Goal: Information Seeking & Learning: Check status

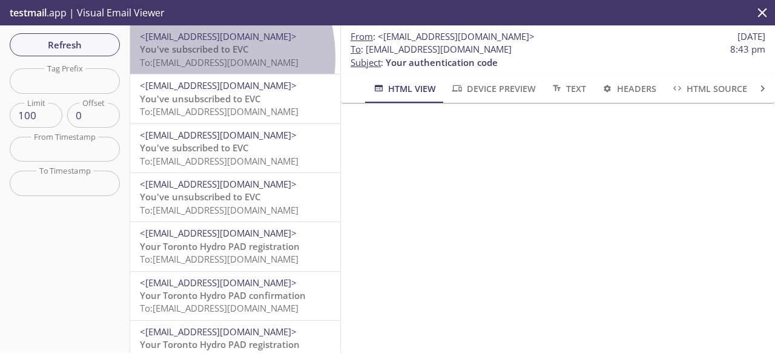
click at [180, 58] on span "To: [EMAIL_ADDRESS][DOMAIN_NAME]" at bounding box center [219, 62] width 159 height 12
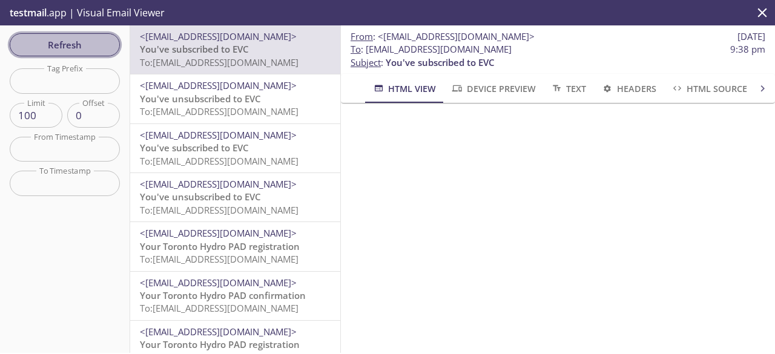
click at [96, 47] on span "Refresh" at bounding box center [64, 45] width 91 height 16
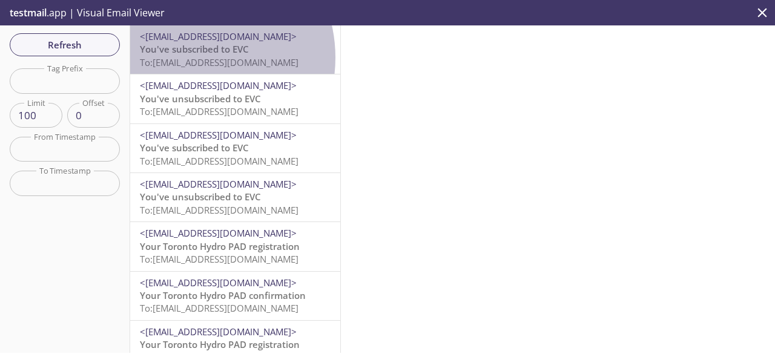
click at [188, 58] on span "To: [EMAIL_ADDRESS][DOMAIN_NAME]" at bounding box center [219, 62] width 159 height 12
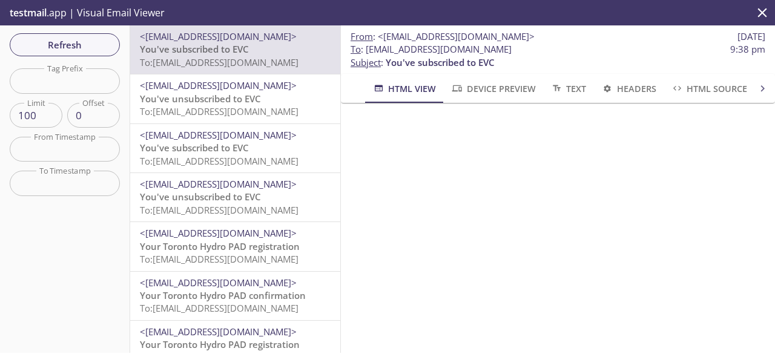
click at [81, 63] on div "Refresh Filters Tag Prefix Tag Prefix Limit 100 Limit Offset 0 Offset From Time…" at bounding box center [65, 189] width 130 height 328
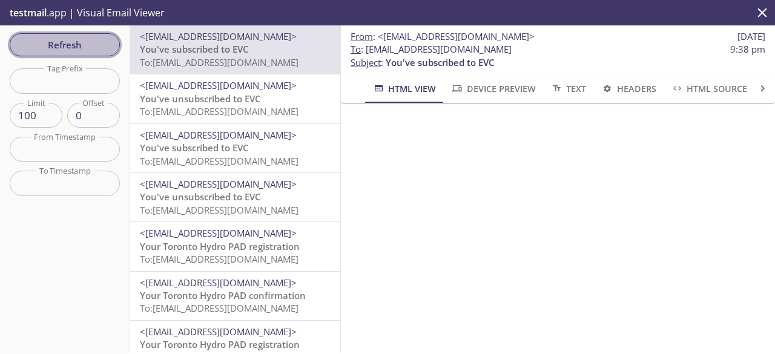
click at [92, 51] on span "Refresh" at bounding box center [64, 45] width 91 height 16
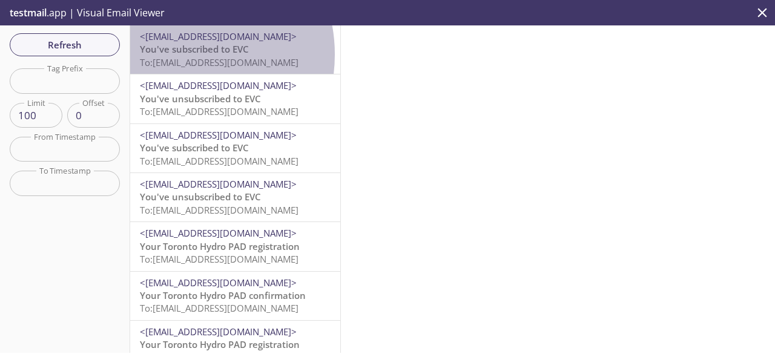
click at [175, 55] on span "You've subscribed to EVC" at bounding box center [194, 49] width 109 height 12
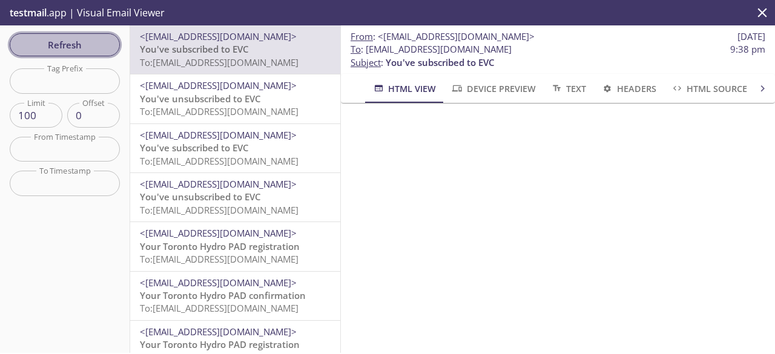
click at [88, 44] on span "Refresh" at bounding box center [64, 45] width 91 height 16
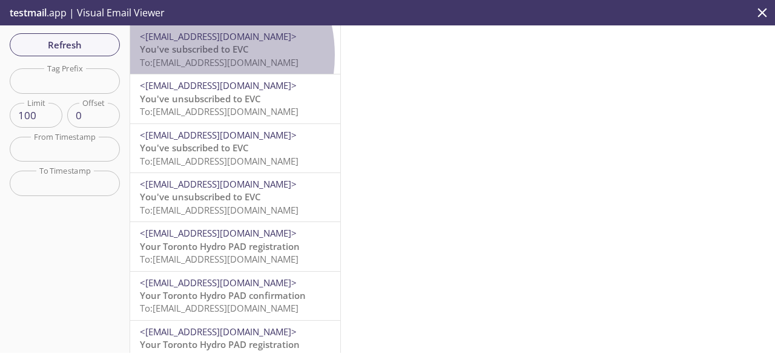
click at [187, 55] on span "You've subscribed to EVC" at bounding box center [194, 49] width 109 height 12
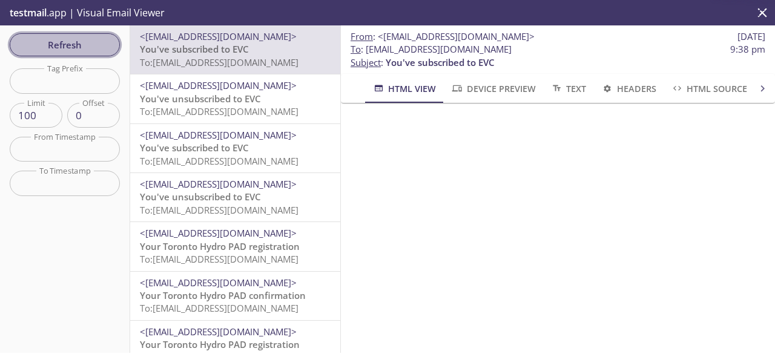
click at [82, 50] on span "Refresh" at bounding box center [64, 45] width 91 height 16
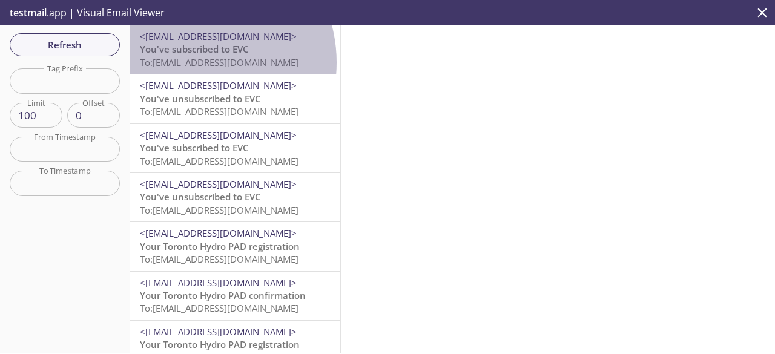
click at [190, 62] on span "To: [EMAIL_ADDRESS][DOMAIN_NAME]" at bounding box center [219, 62] width 159 height 12
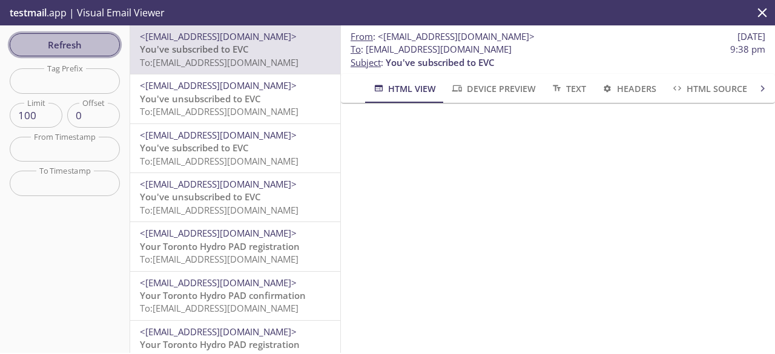
click at [74, 43] on span "Refresh" at bounding box center [64, 45] width 91 height 16
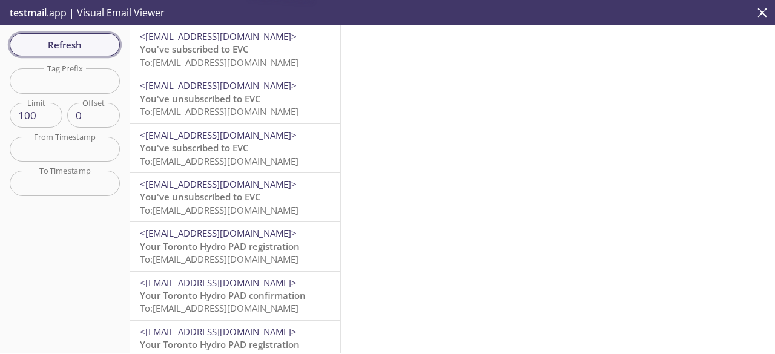
click at [74, 43] on span "Refresh" at bounding box center [64, 45] width 91 height 16
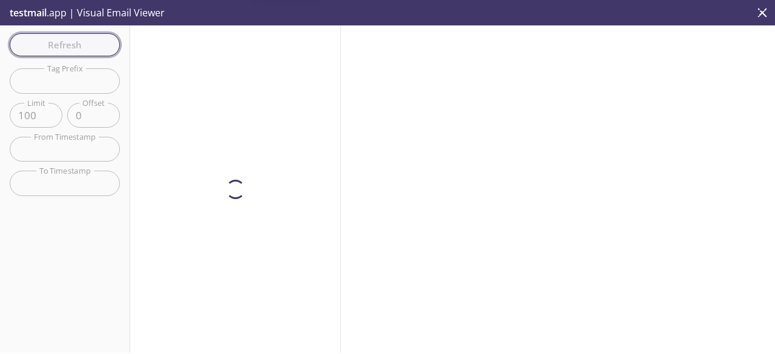
click at [74, 43] on span "Refresh" at bounding box center [64, 45] width 91 height 16
click at [74, 43] on div "Refresh Filters Tag Prefix Tag Prefix Limit 100 Limit Offset 0 Offset From Time…" at bounding box center [65, 189] width 130 height 328
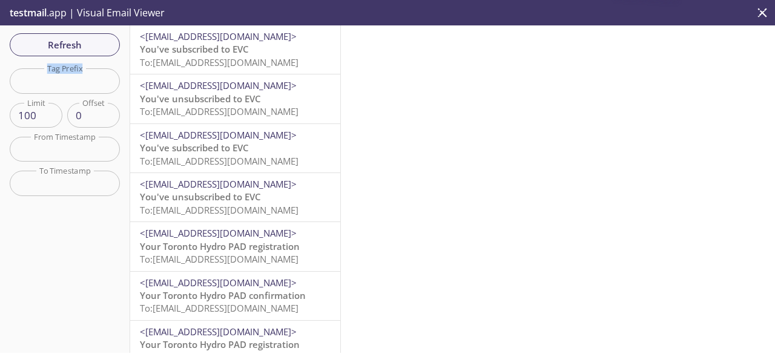
click at [74, 43] on div "Refresh Filters Tag Prefix Tag Prefix Limit 100 Limit Offset 0 Offset From Time…" at bounding box center [65, 189] width 130 height 328
click at [74, 43] on span "Refresh" at bounding box center [64, 45] width 91 height 16
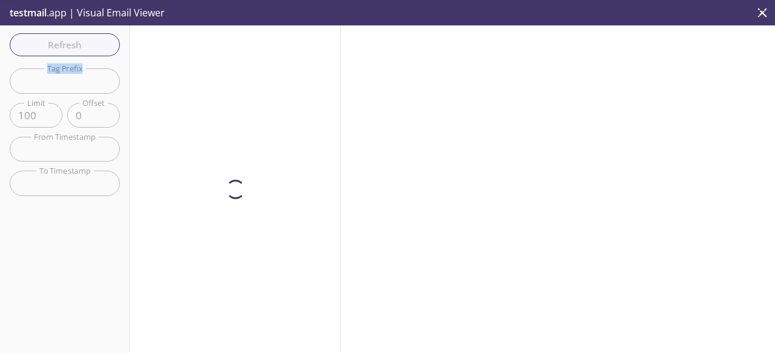
click at [74, 43] on div "Refresh Filters Tag Prefix Tag Prefix Limit 100 Limit Offset 0 Offset From Time…" at bounding box center [65, 189] width 130 height 328
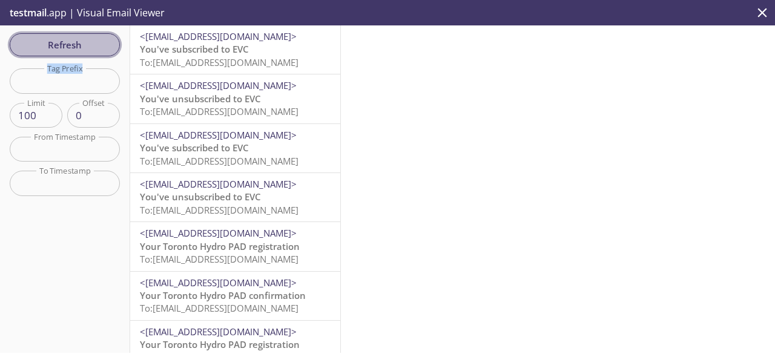
click at [74, 43] on span "Refresh" at bounding box center [64, 45] width 91 height 16
click at [74, 43] on div "Refresh Filters Tag Prefix Tag Prefix Limit 100 Limit Offset 0 Offset From Time…" at bounding box center [65, 189] width 130 height 328
click at [86, 49] on span "Refresh" at bounding box center [64, 45] width 91 height 16
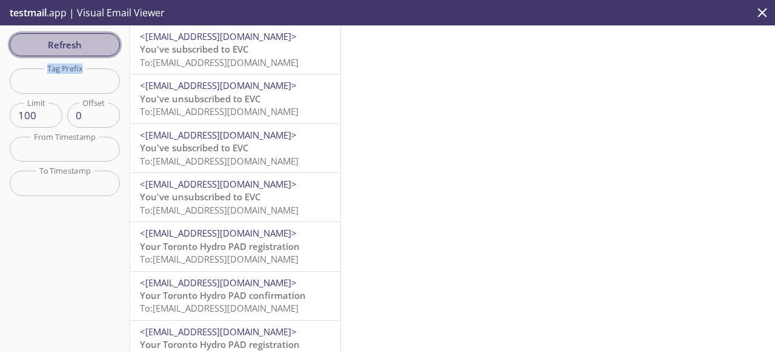
click at [105, 41] on span "Refresh" at bounding box center [64, 45] width 91 height 16
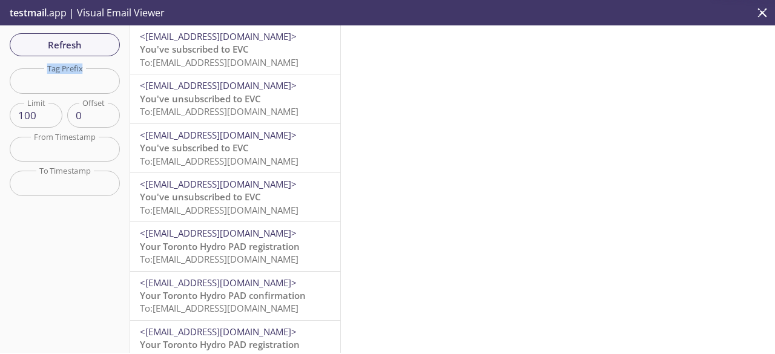
click at [188, 49] on span "You've subscribed to EVC" at bounding box center [194, 49] width 109 height 12
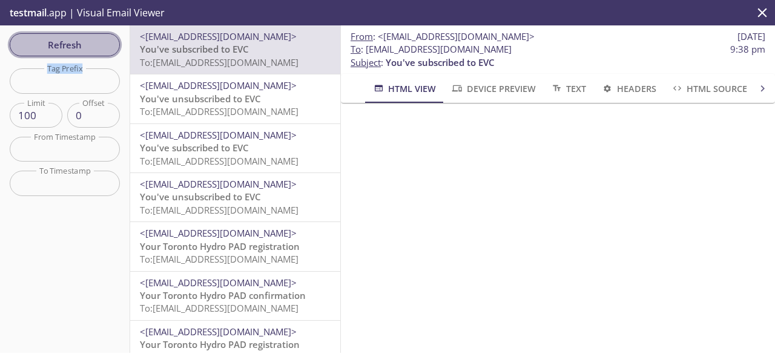
click at [73, 43] on span "Refresh" at bounding box center [64, 45] width 91 height 16
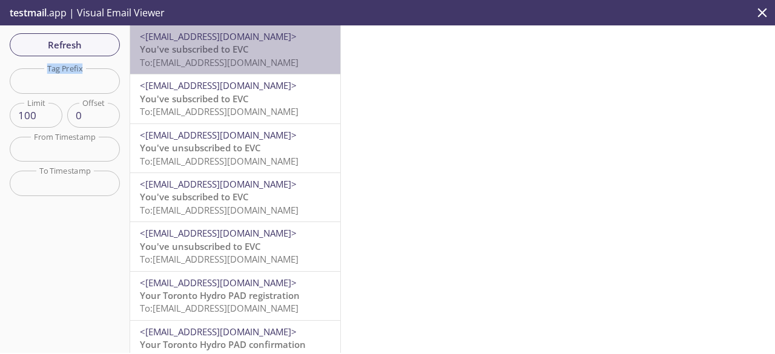
click at [237, 47] on span "You've subscribed to EVC" at bounding box center [194, 49] width 109 height 12
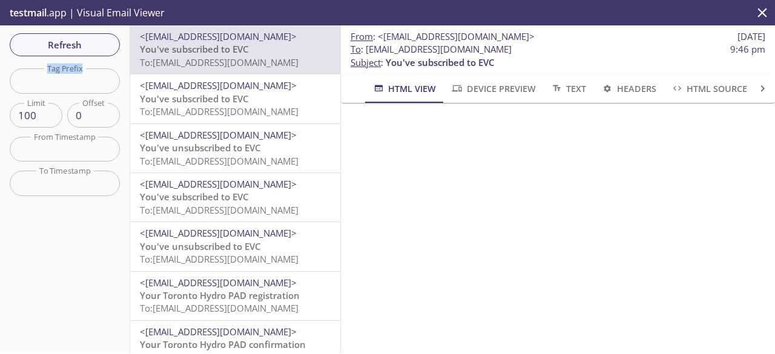
scroll to position [210, 0]
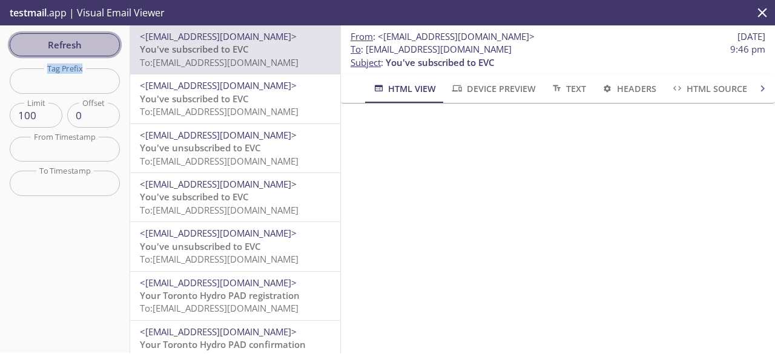
click at [95, 48] on span "Refresh" at bounding box center [64, 45] width 91 height 16
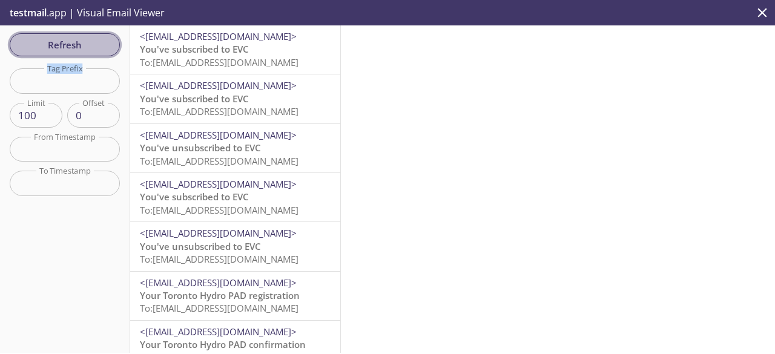
click at [95, 48] on span "Refresh" at bounding box center [64, 45] width 91 height 16
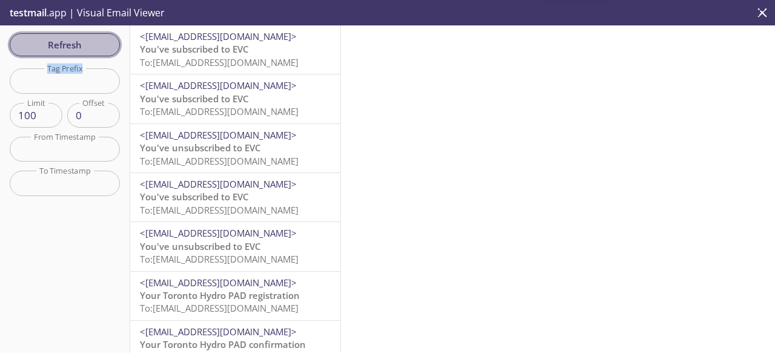
click at [95, 48] on span "Refresh" at bounding box center [64, 45] width 91 height 16
click at [101, 44] on span "Refresh" at bounding box center [64, 45] width 91 height 16
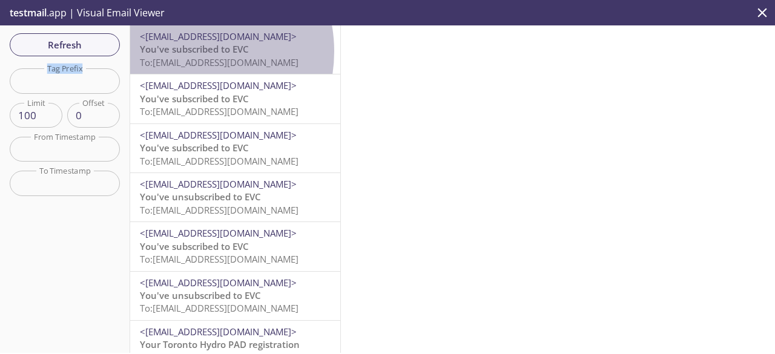
click at [182, 51] on span "You've subscribed to EVC" at bounding box center [194, 49] width 109 height 12
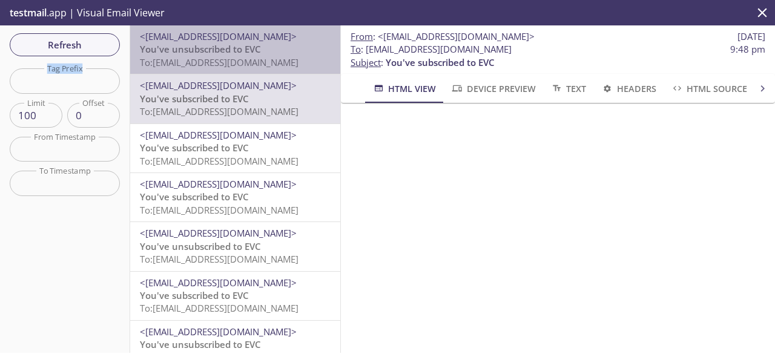
click at [282, 53] on p "You've unsubscribed to EVC To: [EMAIL_ADDRESS][DOMAIN_NAME]" at bounding box center [235, 56] width 191 height 26
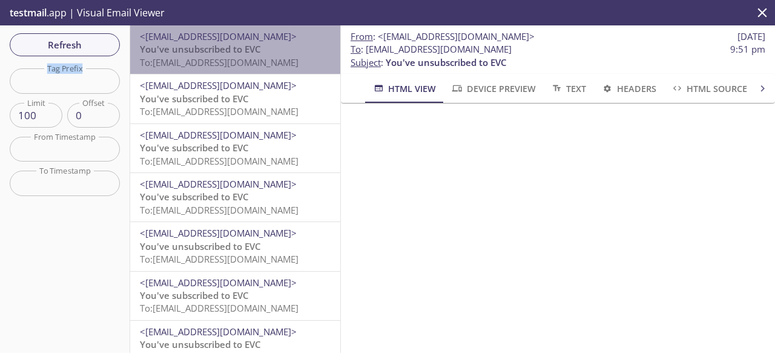
click at [243, 61] on span "To: [EMAIL_ADDRESS][DOMAIN_NAME]" at bounding box center [219, 62] width 159 height 12
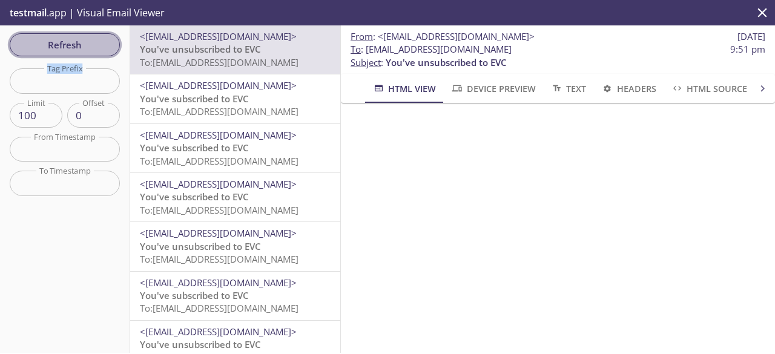
click at [90, 43] on span "Refresh" at bounding box center [64, 45] width 91 height 16
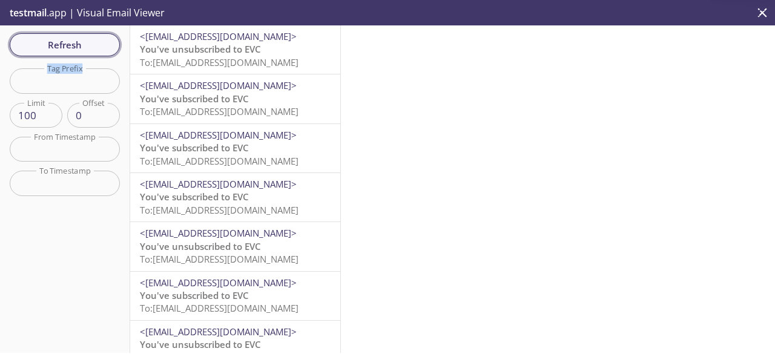
click at [90, 43] on span "Refresh" at bounding box center [64, 45] width 91 height 16
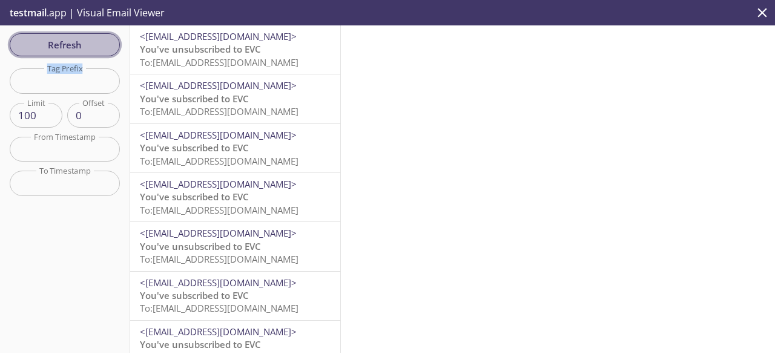
click at [90, 43] on span "Refresh" at bounding box center [64, 45] width 91 height 16
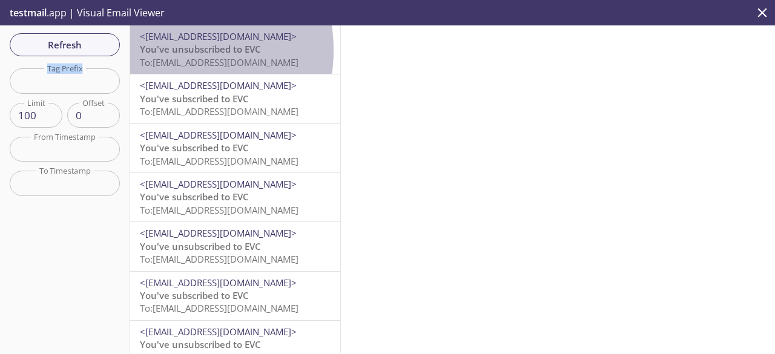
click at [162, 50] on span "You've unsubscribed to EVC" at bounding box center [200, 49] width 121 height 12
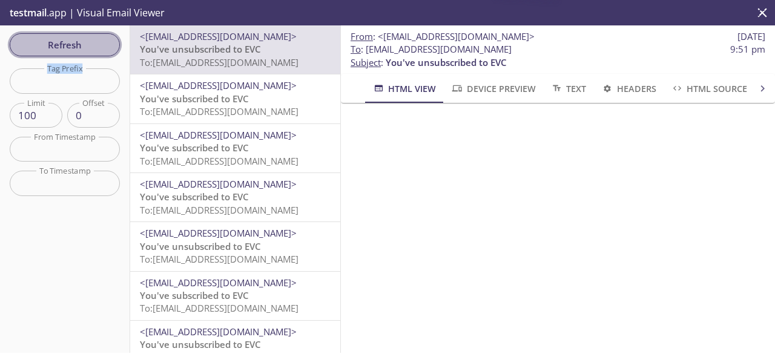
click at [91, 45] on span "Refresh" at bounding box center [64, 45] width 91 height 16
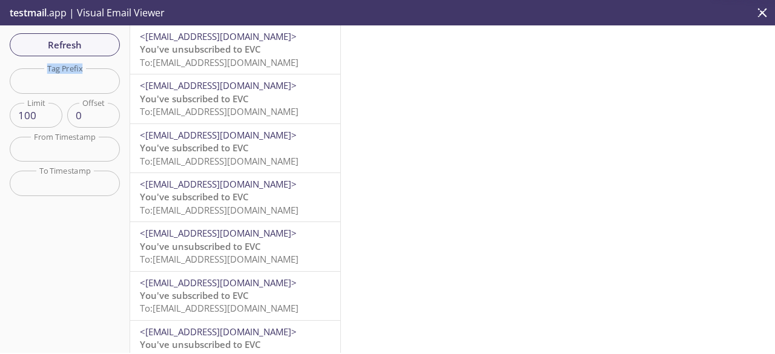
click at [162, 51] on span "You've unsubscribed to EVC" at bounding box center [200, 49] width 121 height 12
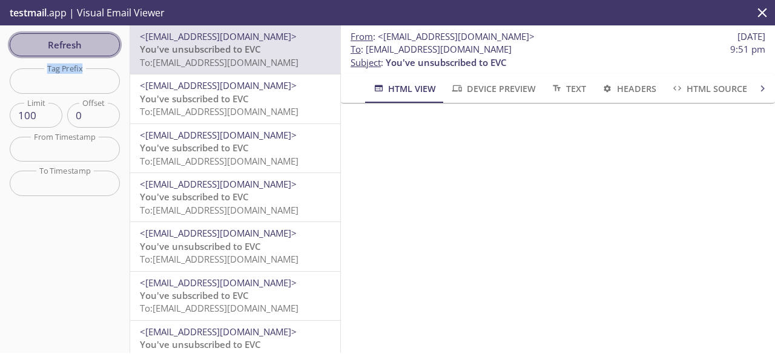
click at [92, 45] on span "Refresh" at bounding box center [64, 45] width 91 height 16
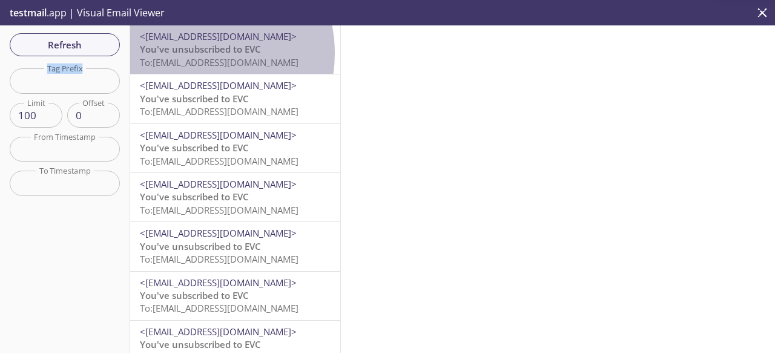
click at [193, 53] on span "You've unsubscribed to EVC" at bounding box center [200, 49] width 121 height 12
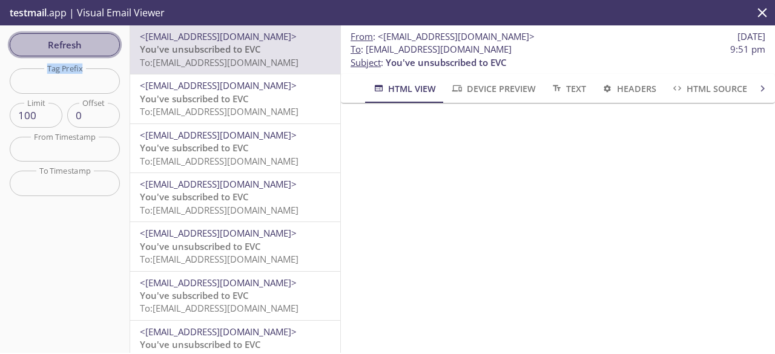
click at [99, 43] on span "Refresh" at bounding box center [64, 45] width 91 height 16
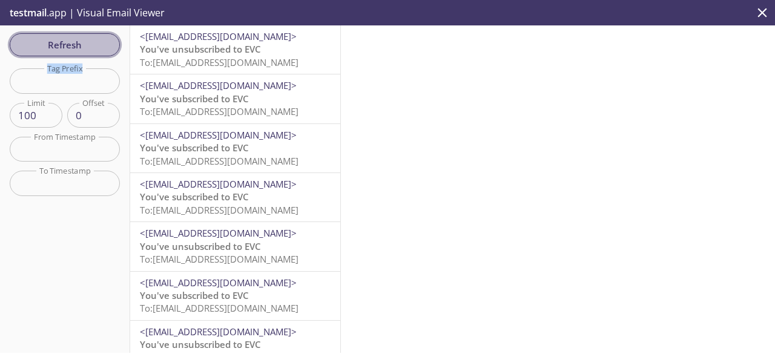
click at [102, 41] on span "Refresh" at bounding box center [64, 45] width 91 height 16
click at [90, 46] on span "Refresh" at bounding box center [64, 45] width 91 height 16
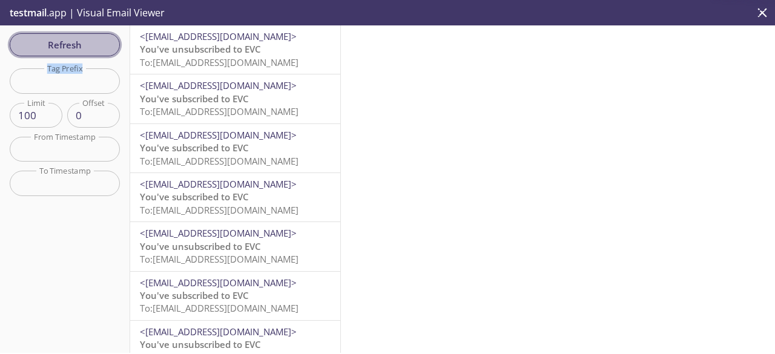
click at [90, 46] on span "Refresh" at bounding box center [64, 45] width 91 height 16
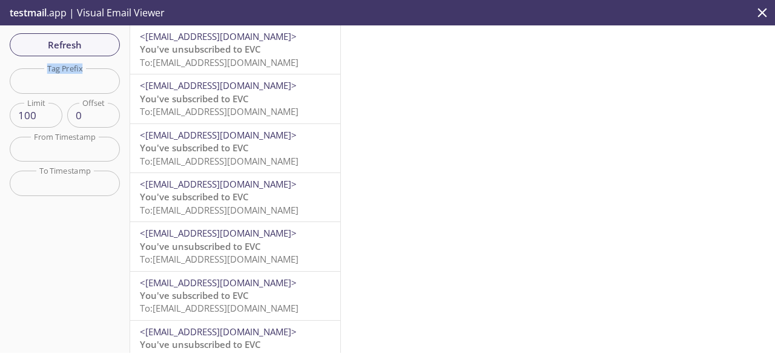
click at [185, 66] on span "To: [EMAIL_ADDRESS][DOMAIN_NAME]" at bounding box center [219, 62] width 159 height 12
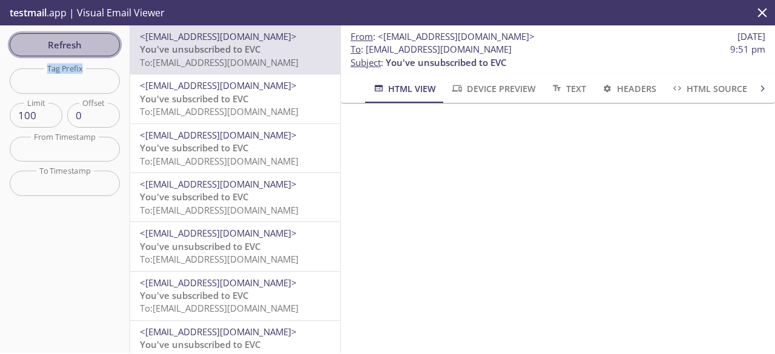
click at [93, 39] on span "Refresh" at bounding box center [64, 45] width 91 height 16
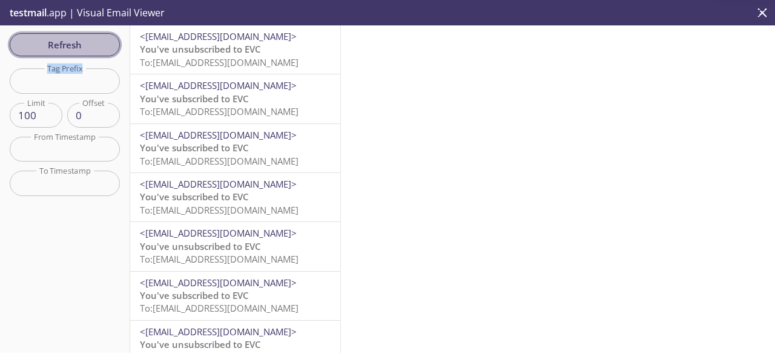
click at [93, 39] on span "Refresh" at bounding box center [64, 45] width 91 height 16
click at [87, 44] on span "Refresh" at bounding box center [64, 45] width 91 height 16
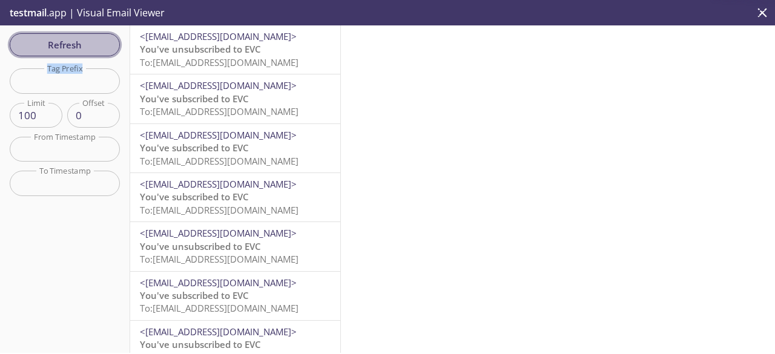
click at [87, 44] on span "Refresh" at bounding box center [64, 45] width 91 height 16
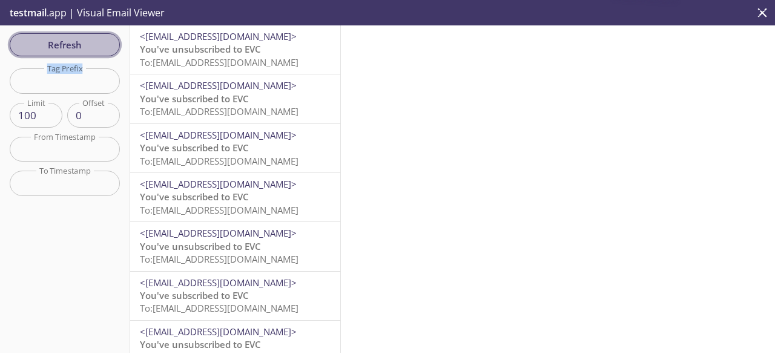
click at [87, 44] on span "Refresh" at bounding box center [64, 45] width 91 height 16
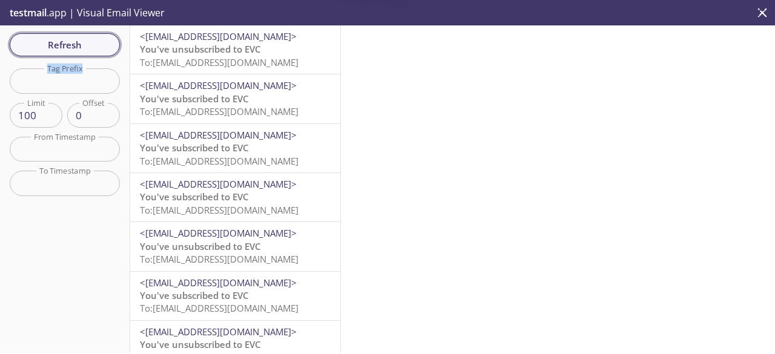
click at [87, 44] on span "Refresh" at bounding box center [64, 45] width 91 height 16
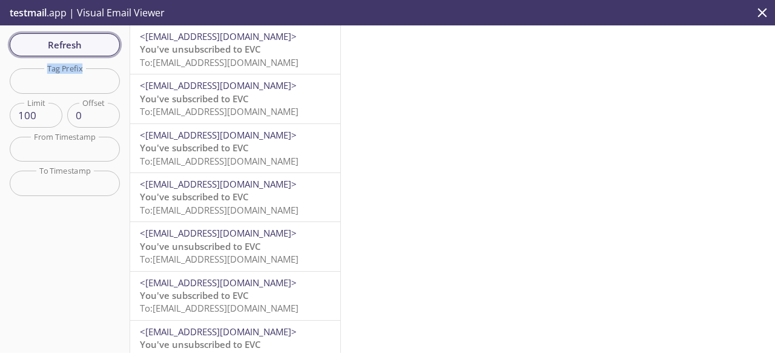
click at [87, 44] on span "Refresh" at bounding box center [64, 45] width 91 height 16
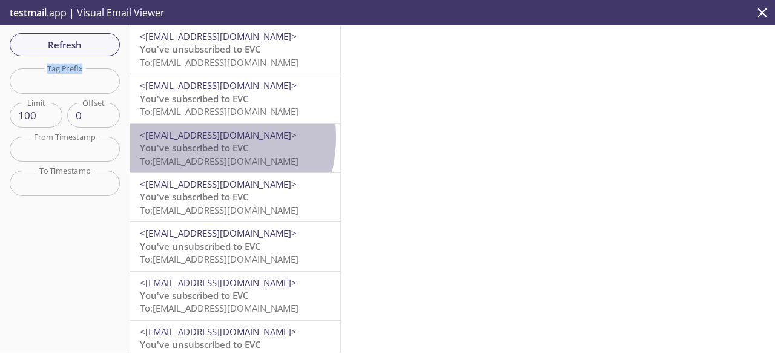
click at [180, 137] on span "<[EMAIL_ADDRESS][DOMAIN_NAME]>" at bounding box center [218, 135] width 157 height 12
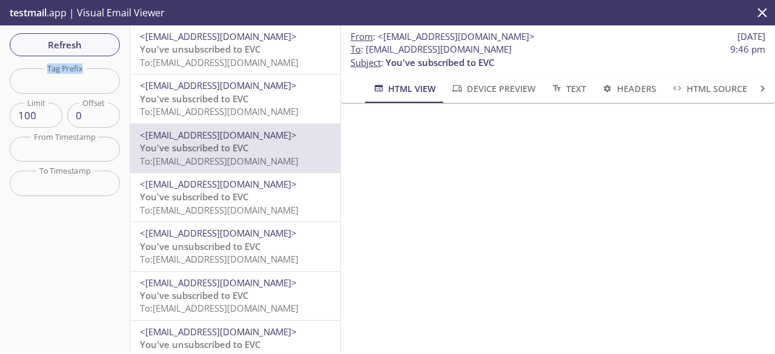
scroll to position [420, 0]
click at [102, 56] on div "Refresh Filters Tag Prefix Tag Prefix Limit 100 Limit Offset 0 Offset From Time…" at bounding box center [65, 189] width 130 height 328
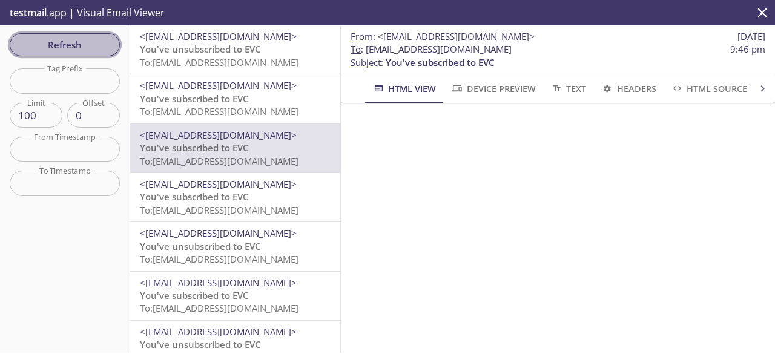
click at [97, 54] on button "Refresh" at bounding box center [65, 44] width 110 height 23
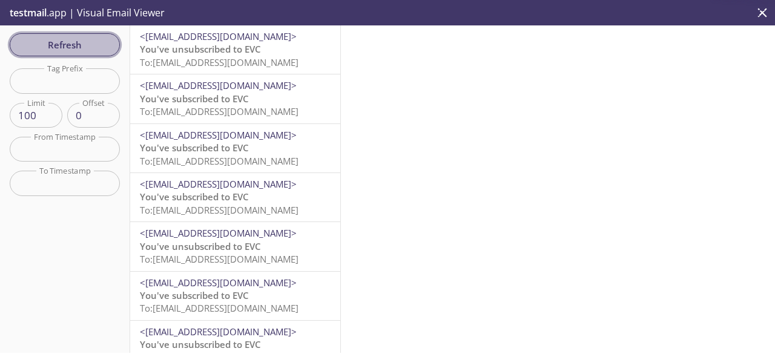
click at [97, 54] on button "Refresh" at bounding box center [65, 44] width 110 height 23
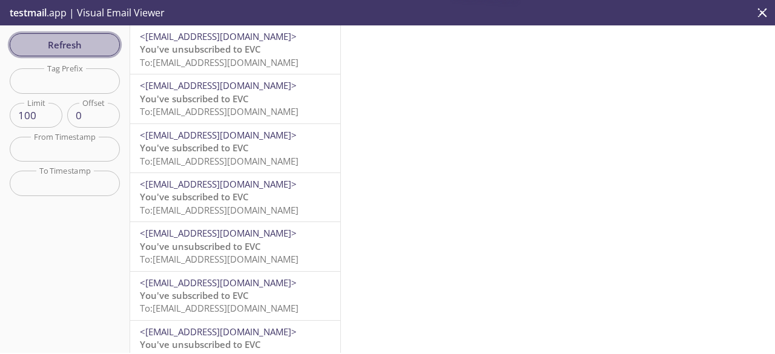
click at [97, 54] on button "Refresh" at bounding box center [65, 44] width 110 height 23
click at [64, 47] on span "Refresh" at bounding box center [64, 45] width 91 height 16
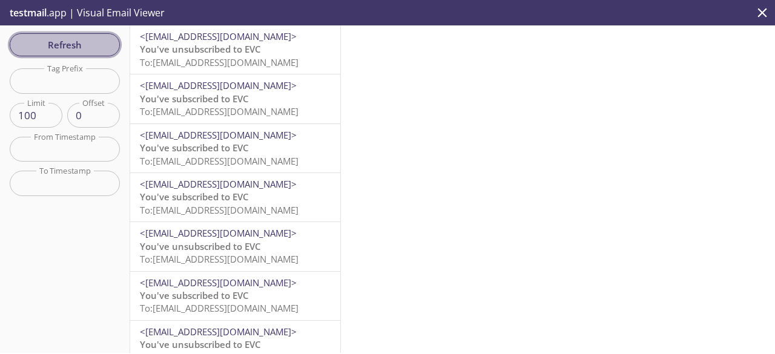
click at [85, 44] on span "Refresh" at bounding box center [64, 45] width 91 height 16
click at [53, 49] on span "Refresh" at bounding box center [64, 45] width 91 height 16
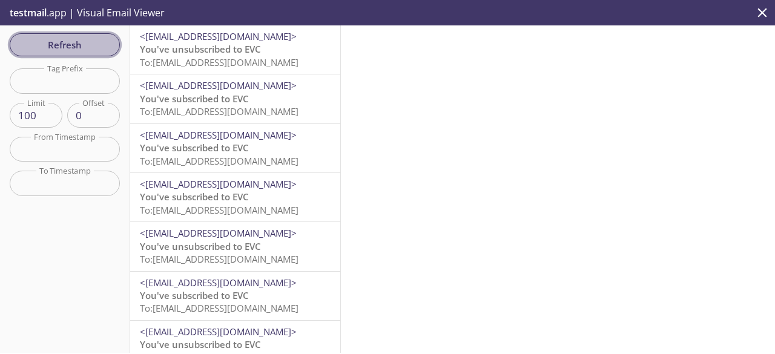
click at [53, 49] on span "Refresh" at bounding box center [64, 45] width 91 height 16
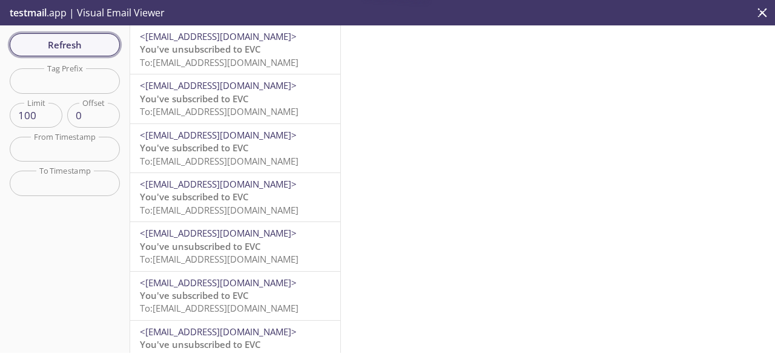
click at [53, 49] on span "Refresh" at bounding box center [64, 45] width 91 height 16
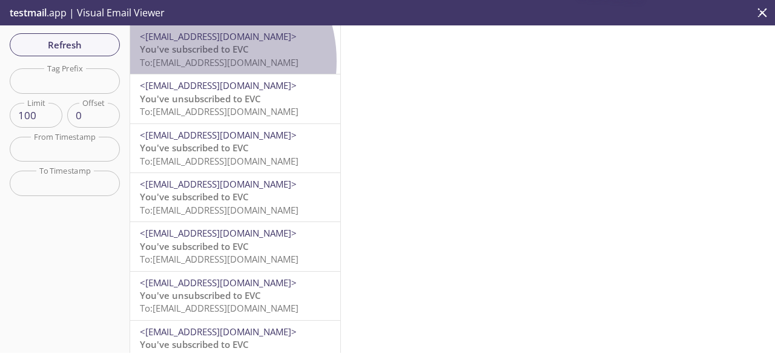
click at [194, 61] on span "To: [EMAIL_ADDRESS][DOMAIN_NAME]" at bounding box center [219, 62] width 159 height 12
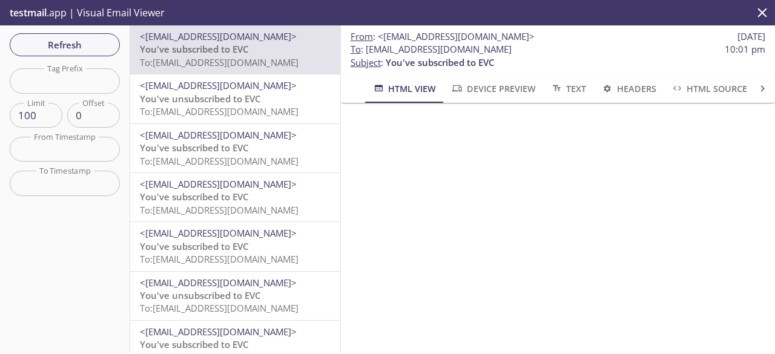
scroll to position [210, 0]
click at [756, 173] on div at bounding box center [558, 155] width 434 height 524
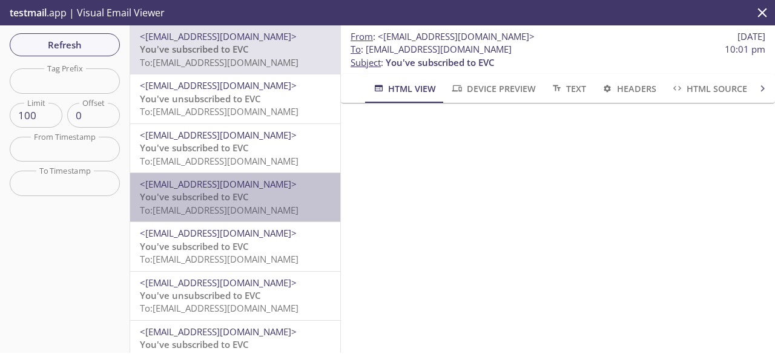
click at [256, 201] on p "You've subscribed to EVC To: [EMAIL_ADDRESS][DOMAIN_NAME]" at bounding box center [235, 204] width 191 height 26
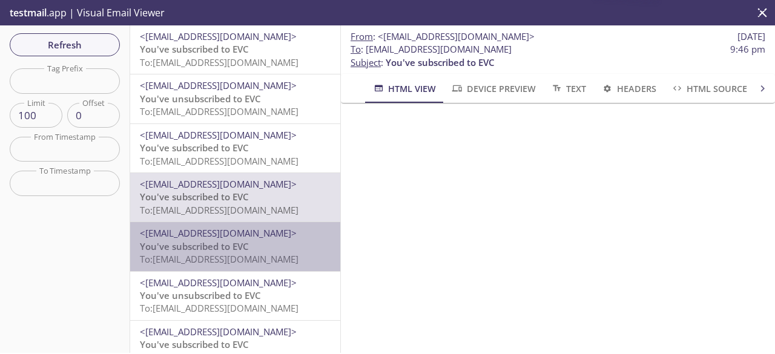
click at [269, 248] on p "You've subscribed to EVC To: [EMAIL_ADDRESS][DOMAIN_NAME]" at bounding box center [235, 253] width 191 height 26
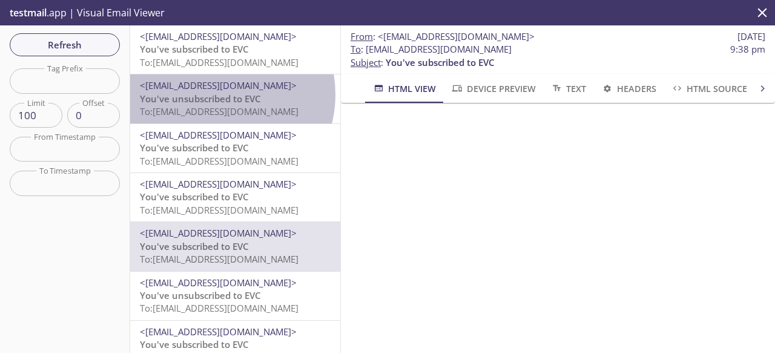
click at [215, 94] on span "You've unsubscribed to EVC" at bounding box center [200, 99] width 121 height 12
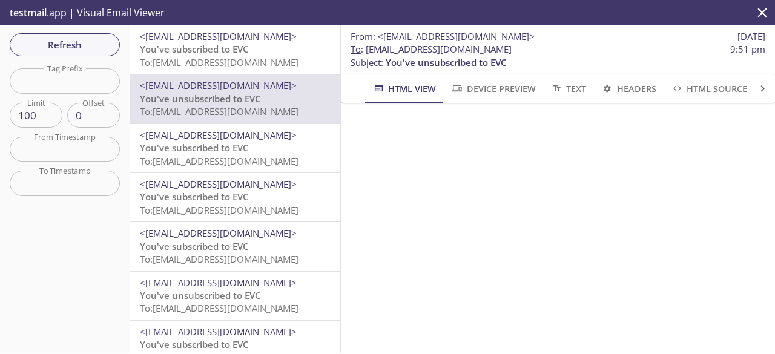
scroll to position [65, 0]
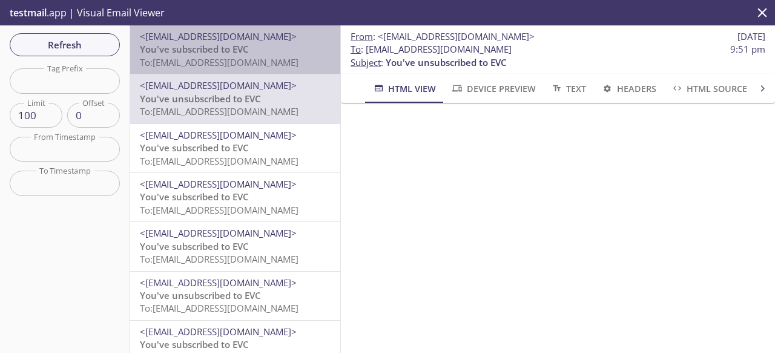
click at [269, 68] on span "To: [EMAIL_ADDRESS][DOMAIN_NAME]" at bounding box center [219, 62] width 159 height 12
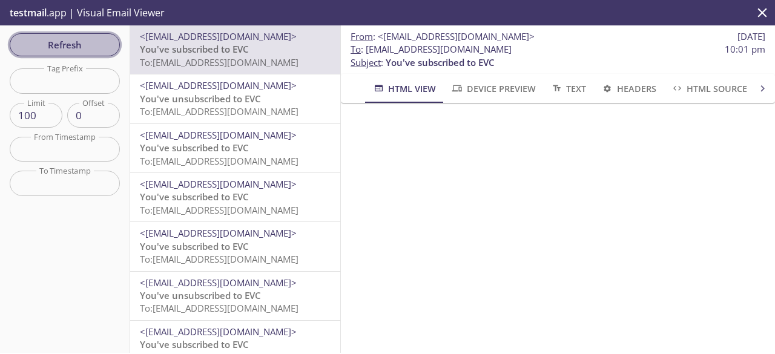
click at [82, 47] on span "Refresh" at bounding box center [64, 45] width 91 height 16
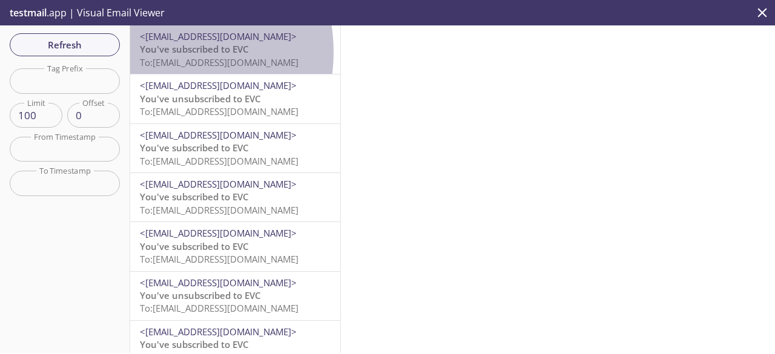
click at [157, 52] on span "You've subscribed to EVC" at bounding box center [194, 49] width 109 height 12
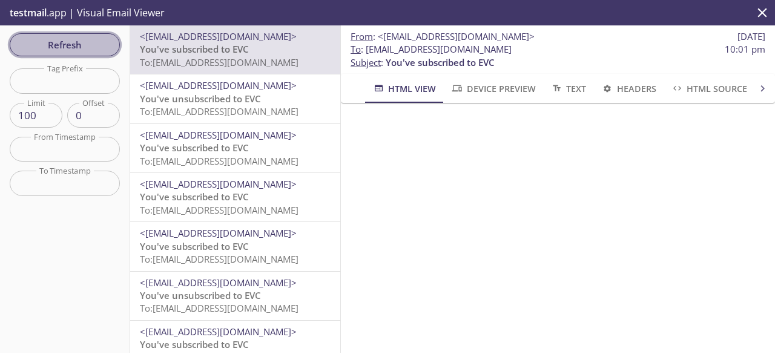
click at [62, 47] on span "Refresh" at bounding box center [64, 45] width 91 height 16
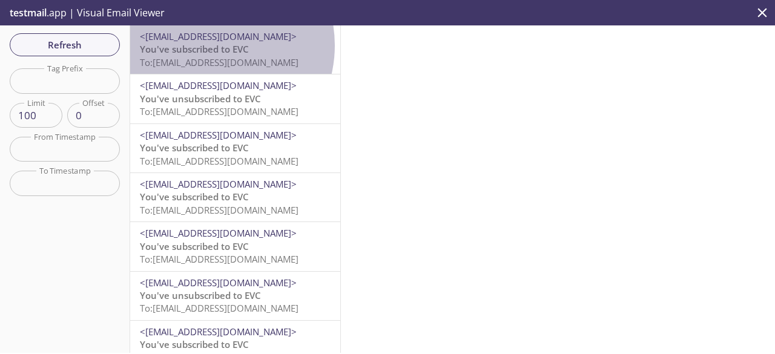
click at [206, 45] on span "You've subscribed to EVC" at bounding box center [194, 49] width 109 height 12
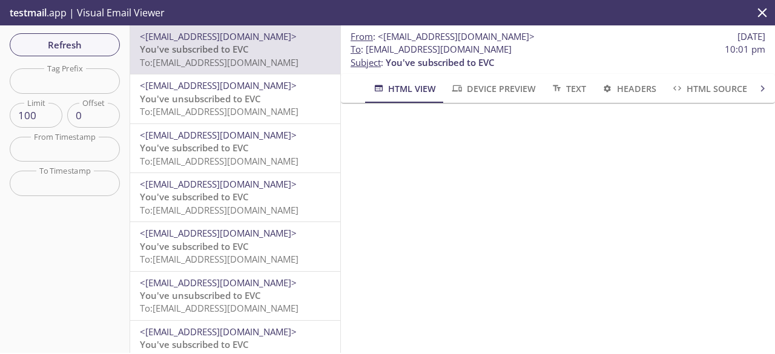
scroll to position [210, 0]
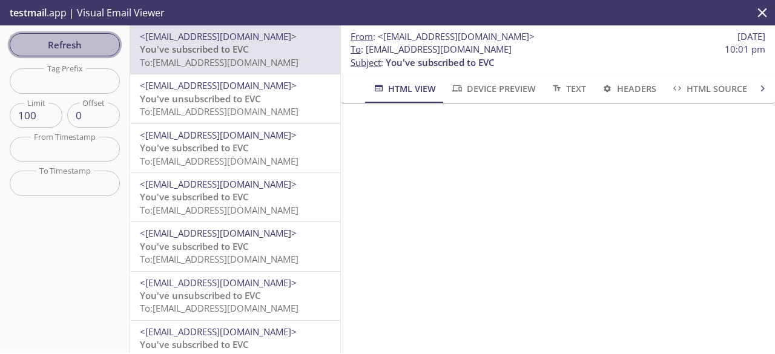
click at [92, 41] on span "Refresh" at bounding box center [64, 45] width 91 height 16
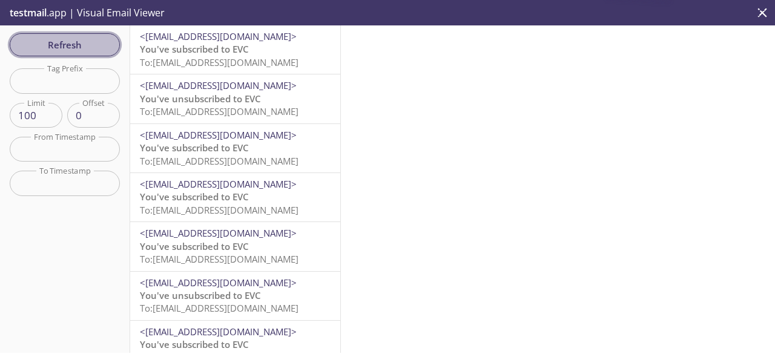
click at [92, 41] on span "Refresh" at bounding box center [64, 45] width 91 height 16
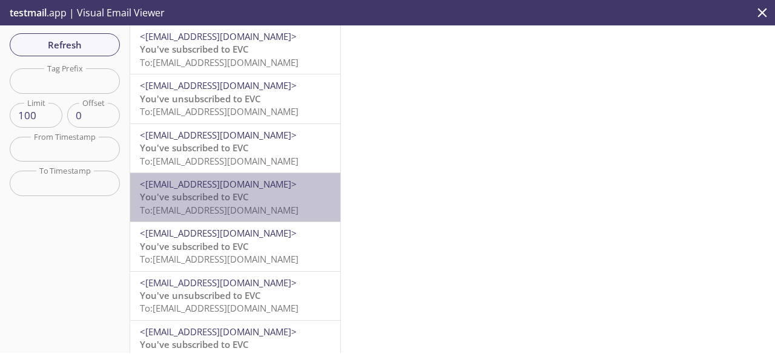
click at [287, 199] on p "You've subscribed to EVC To: [EMAIL_ADDRESS][DOMAIN_NAME]" at bounding box center [235, 204] width 191 height 26
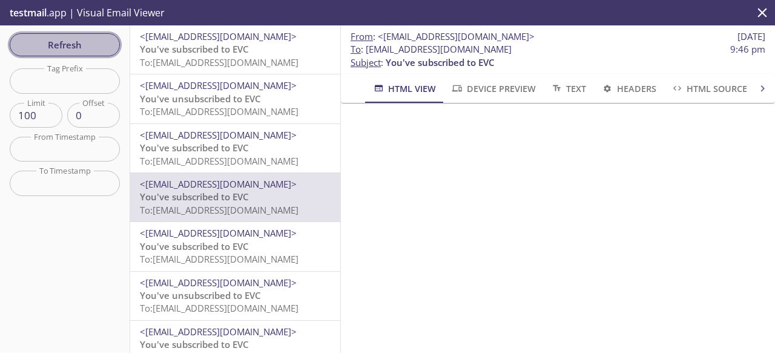
click at [92, 44] on span "Refresh" at bounding box center [64, 45] width 91 height 16
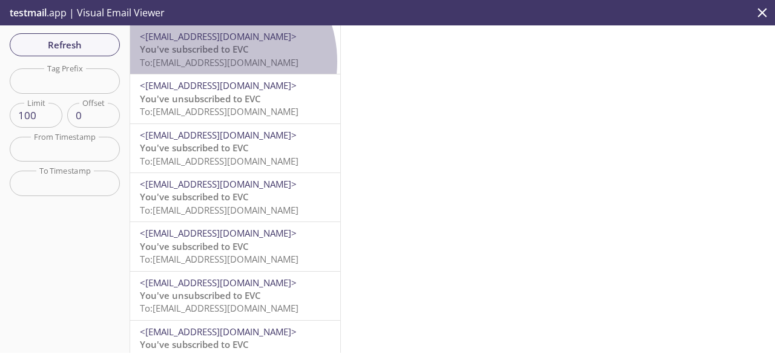
click at [211, 62] on span "To: [EMAIL_ADDRESS][DOMAIN_NAME]" at bounding box center [219, 62] width 159 height 12
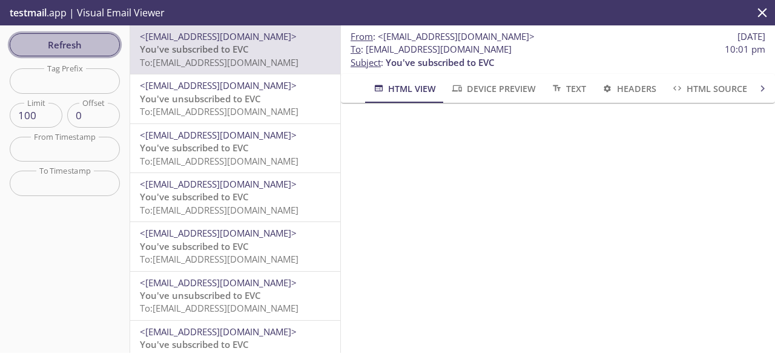
click at [80, 46] on span "Refresh" at bounding box center [64, 45] width 91 height 16
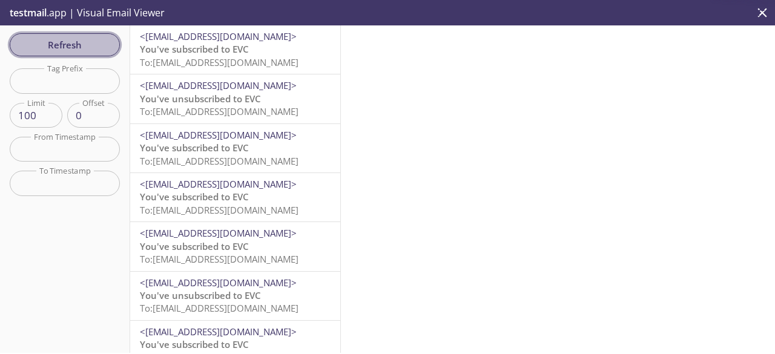
click at [85, 51] on span "Refresh" at bounding box center [64, 45] width 91 height 16
click at [71, 44] on span "Refresh" at bounding box center [64, 45] width 91 height 16
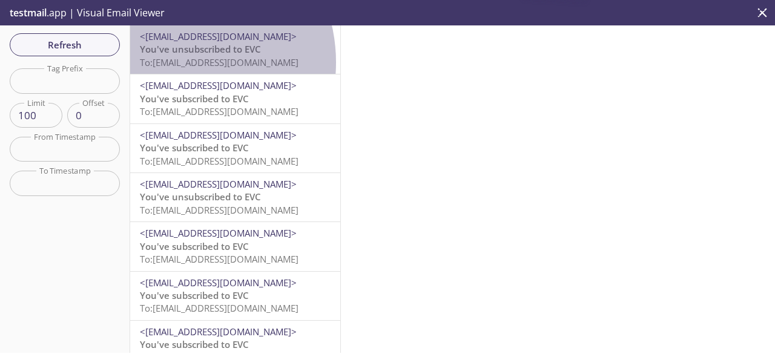
click at [171, 62] on span "To: [EMAIL_ADDRESS][DOMAIN_NAME]" at bounding box center [219, 62] width 159 height 12
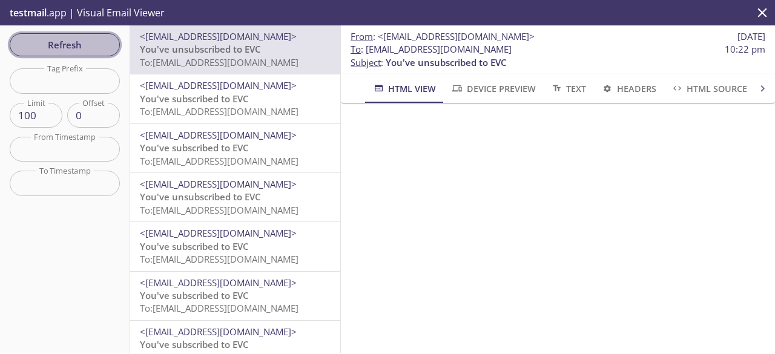
click at [73, 45] on span "Refresh" at bounding box center [64, 45] width 91 height 16
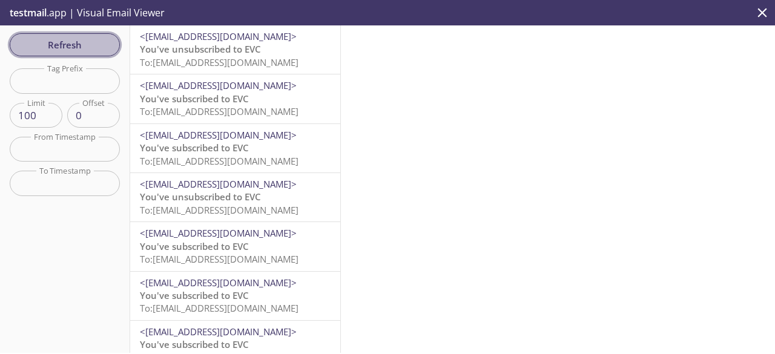
click at [82, 42] on span "Refresh" at bounding box center [64, 45] width 91 height 16
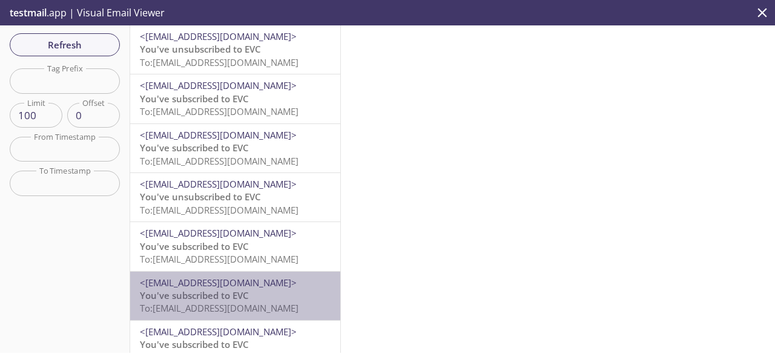
click at [277, 304] on span "To: [EMAIL_ADDRESS][DOMAIN_NAME]" at bounding box center [219, 308] width 159 height 12
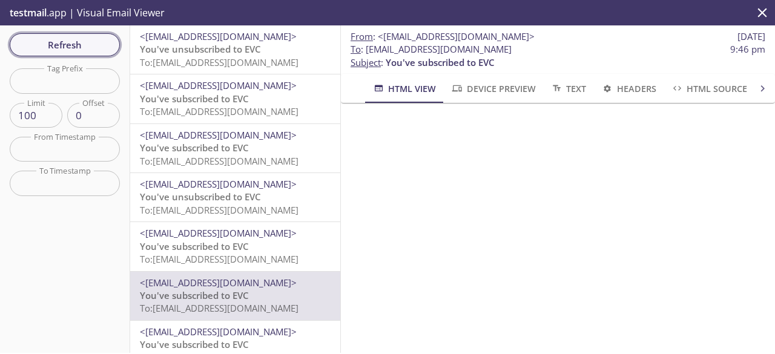
click at [94, 50] on span "Refresh" at bounding box center [64, 45] width 91 height 16
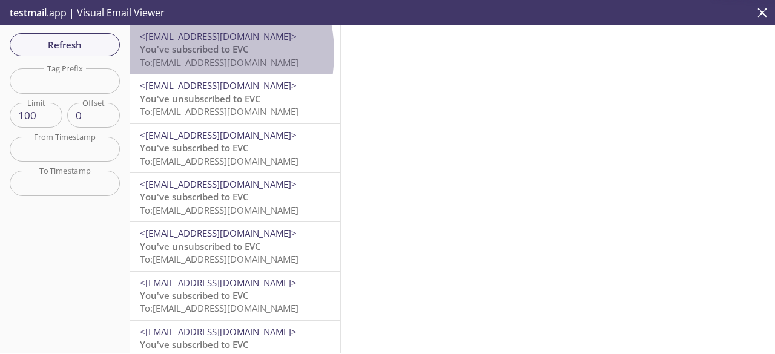
click at [180, 53] on span "You've subscribed to EVC" at bounding box center [194, 49] width 109 height 12
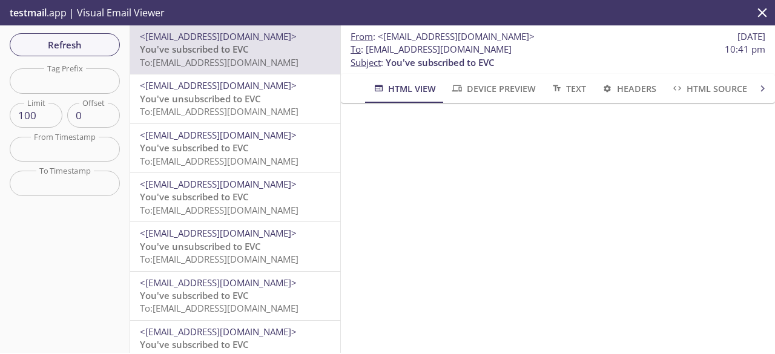
scroll to position [210, 0]
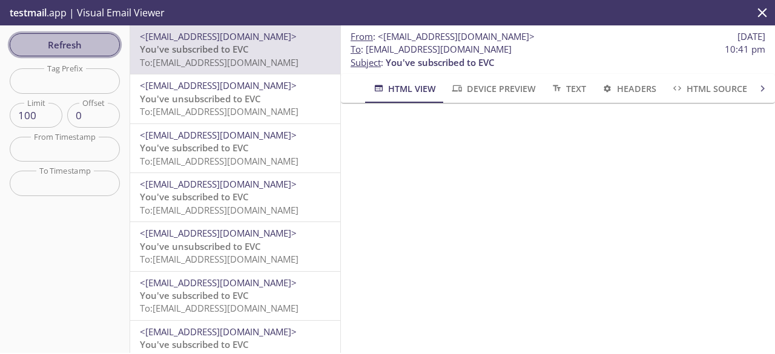
click at [83, 47] on span "Refresh" at bounding box center [64, 45] width 91 height 16
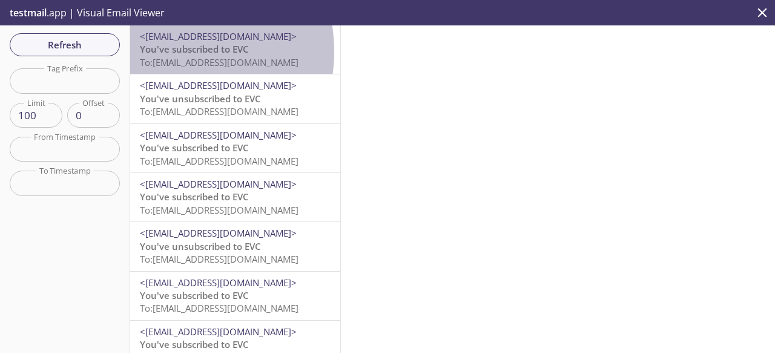
click at [170, 51] on span "You've subscribed to EVC" at bounding box center [194, 49] width 109 height 12
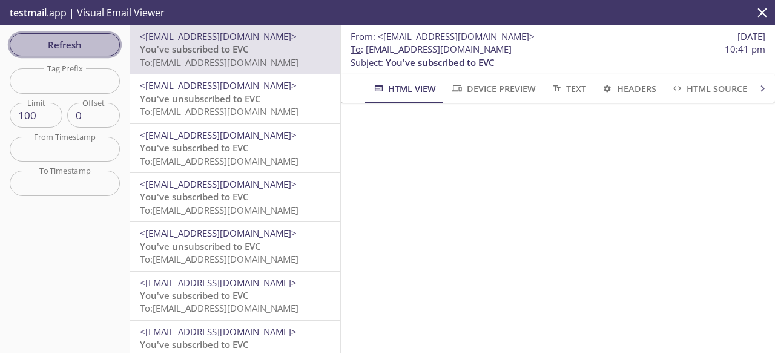
click at [83, 51] on span "Refresh" at bounding box center [64, 45] width 91 height 16
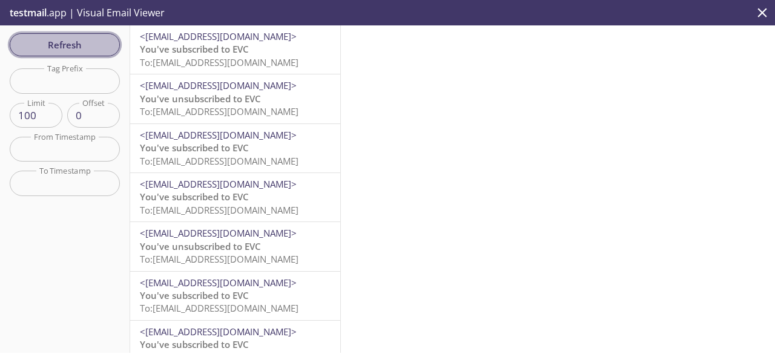
click at [94, 48] on span "Refresh" at bounding box center [64, 45] width 91 height 16
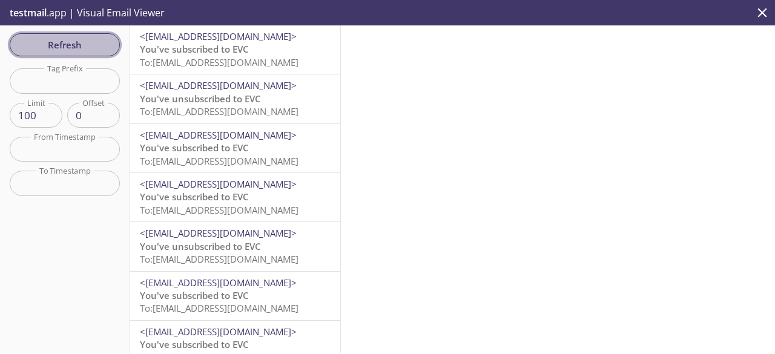
click at [94, 48] on span "Refresh" at bounding box center [64, 45] width 91 height 16
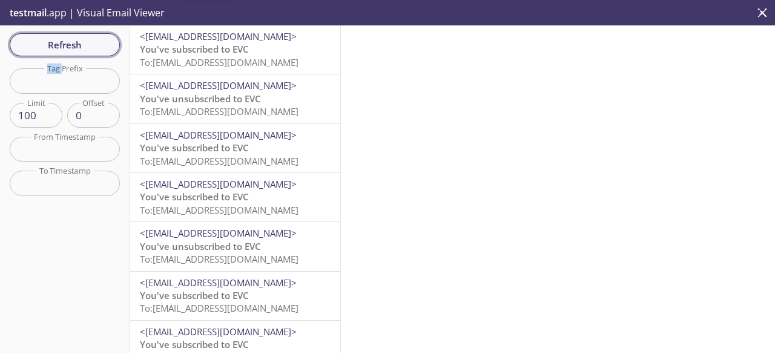
click at [94, 48] on div "Refresh Filters Tag Prefix Tag Prefix Limit 100 Limit Offset 0 Offset From Time…" at bounding box center [65, 189] width 130 height 328
click at [94, 48] on span "Refresh" at bounding box center [64, 45] width 91 height 16
click at [94, 48] on div "Refresh Filters Tag Prefix Tag Prefix Limit 100 Limit Offset 0 Offset From Time…" at bounding box center [65, 189] width 130 height 328
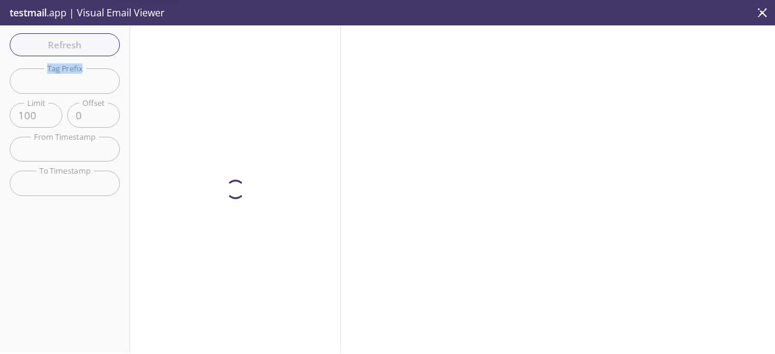
click at [94, 48] on div "Refresh Filters Tag Prefix Tag Prefix Limit 100 Limit Offset 0 Offset From Time…" at bounding box center [65, 189] width 130 height 328
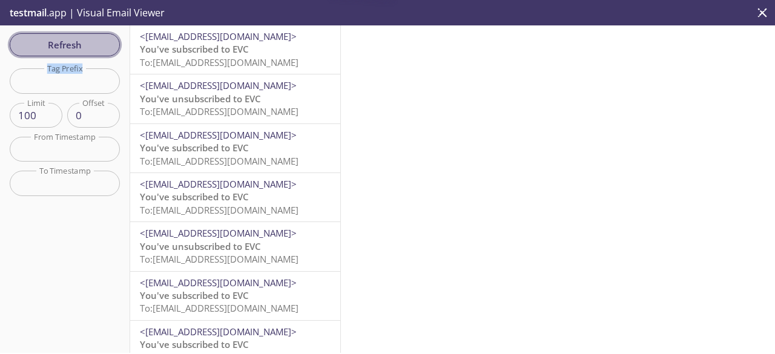
click at [94, 48] on span "Refresh" at bounding box center [64, 45] width 91 height 16
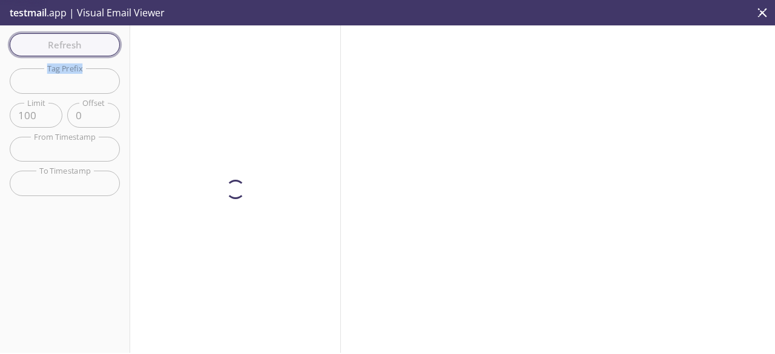
click at [94, 48] on div "Refresh Filters Tag Prefix Tag Prefix Limit 100 Limit Offset 0 Offset From Time…" at bounding box center [65, 189] width 130 height 328
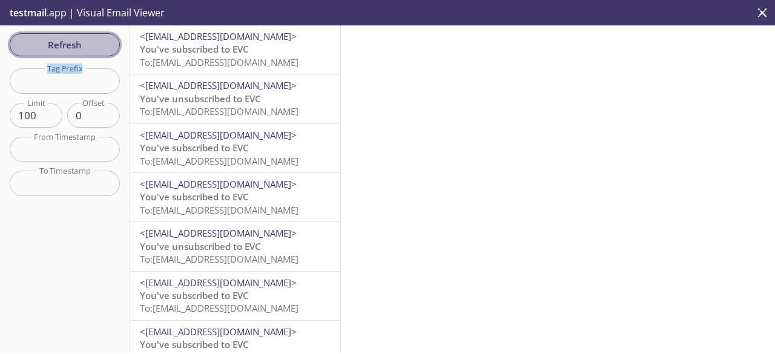
click at [94, 48] on span "Refresh" at bounding box center [64, 45] width 91 height 16
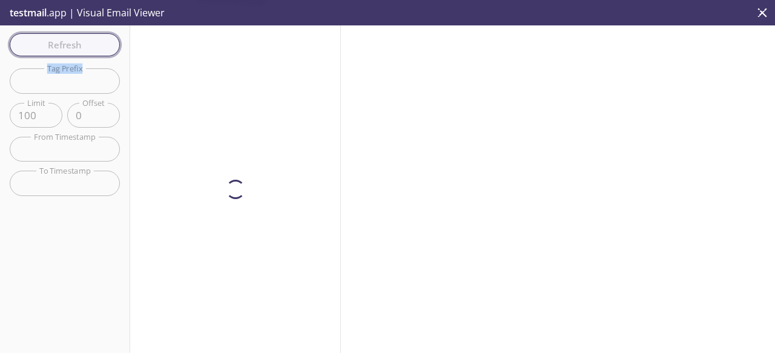
click at [94, 48] on div "Refresh Filters Tag Prefix Tag Prefix Limit 100 Limit Offset 0 Offset From Time…" at bounding box center [65, 189] width 130 height 328
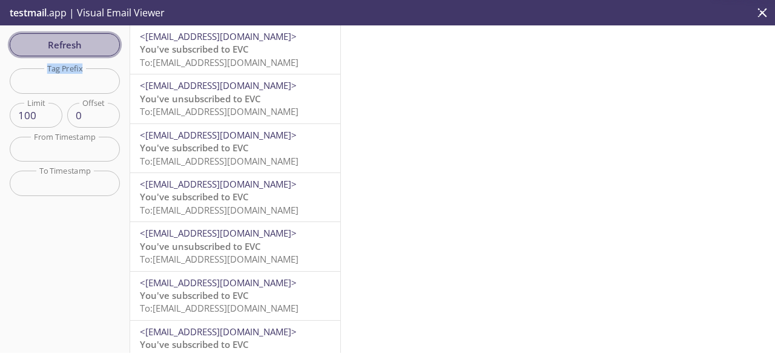
click at [94, 48] on span "Refresh" at bounding box center [64, 45] width 91 height 16
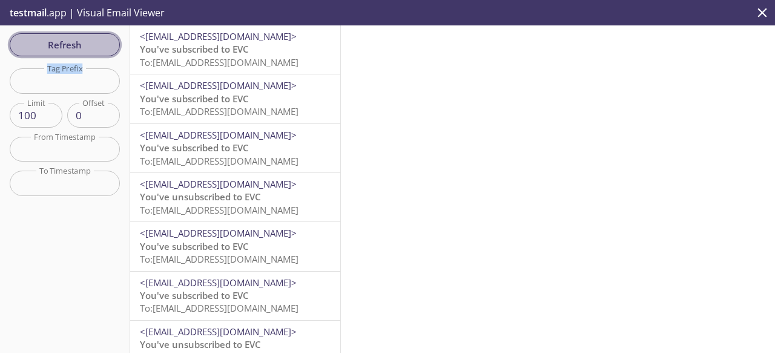
click at [105, 43] on span "Refresh" at bounding box center [64, 45] width 91 height 16
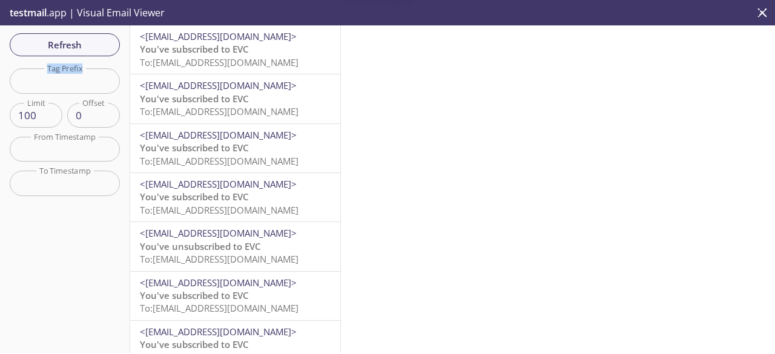
click at [228, 47] on span "You've subscribed to EVC" at bounding box center [194, 49] width 109 height 12
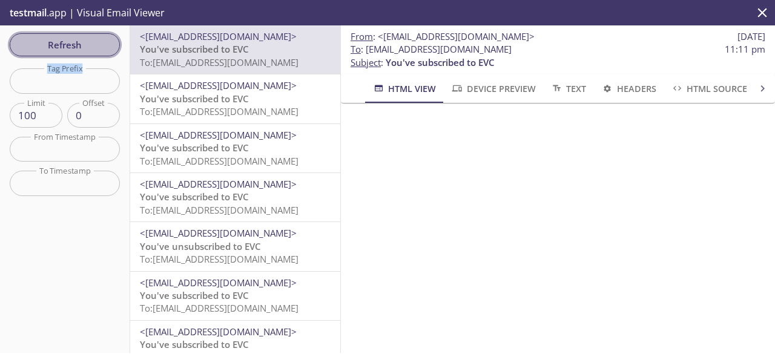
click at [85, 38] on span "Refresh" at bounding box center [64, 45] width 91 height 16
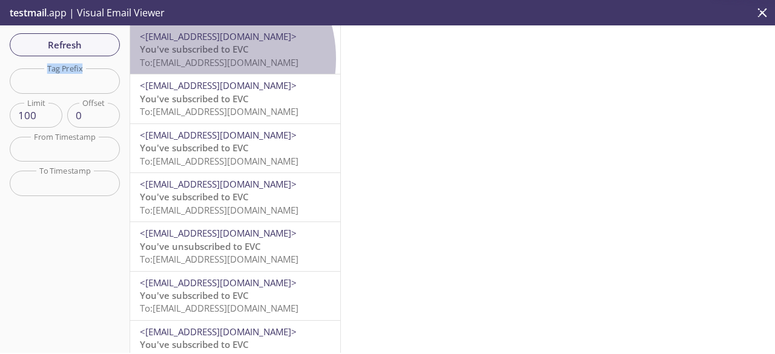
click at [203, 59] on span "To: [EMAIL_ADDRESS][DOMAIN_NAME]" at bounding box center [219, 62] width 159 height 12
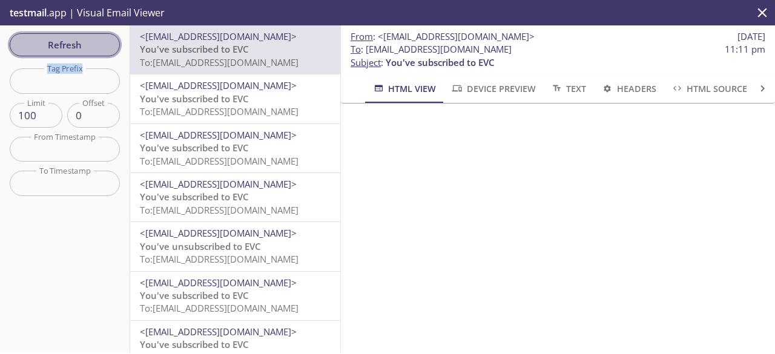
click at [92, 43] on span "Refresh" at bounding box center [64, 45] width 91 height 16
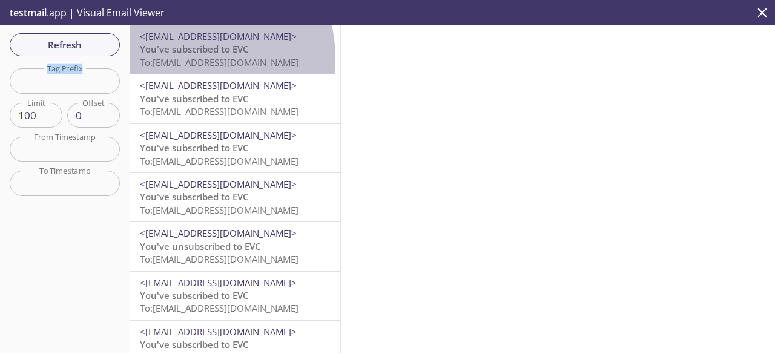
click at [187, 58] on span "To: [EMAIL_ADDRESS][DOMAIN_NAME]" at bounding box center [219, 62] width 159 height 12
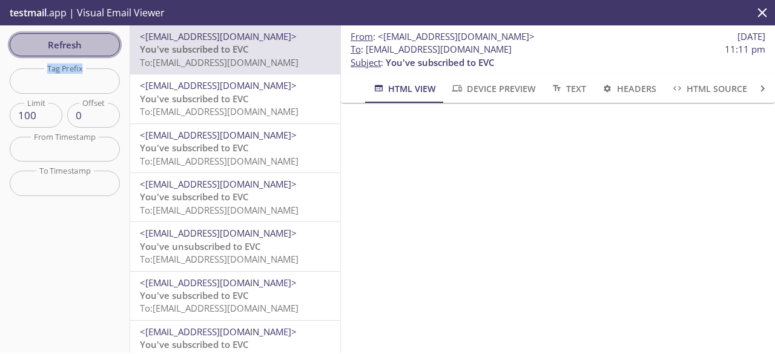
click at [62, 41] on span "Refresh" at bounding box center [64, 45] width 91 height 16
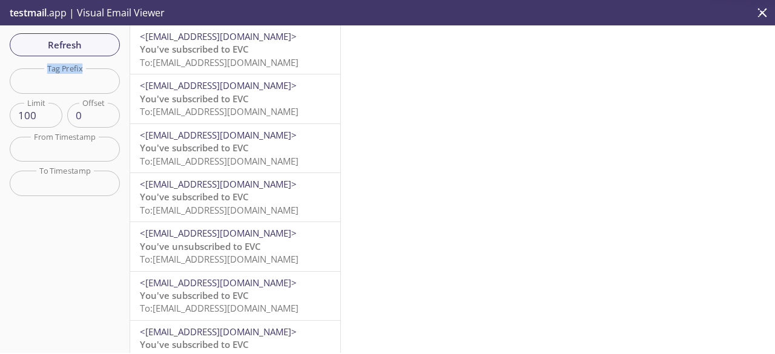
click at [190, 43] on span "You've subscribed to EVC" at bounding box center [194, 49] width 109 height 12
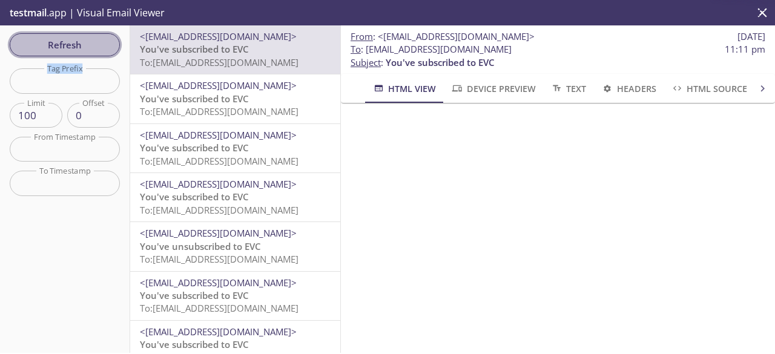
click at [85, 46] on span "Refresh" at bounding box center [64, 45] width 91 height 16
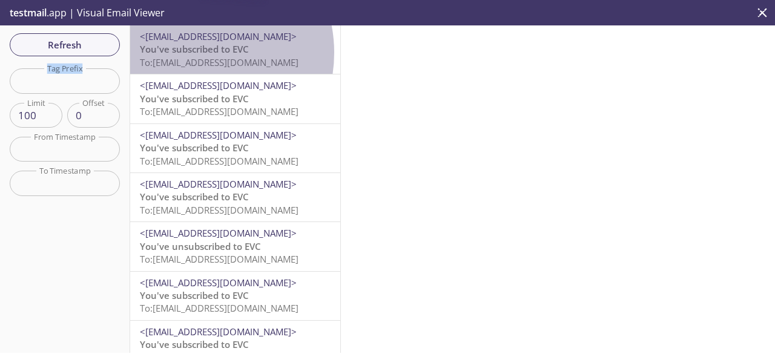
click at [188, 53] on span "You've subscribed to EVC" at bounding box center [194, 49] width 109 height 12
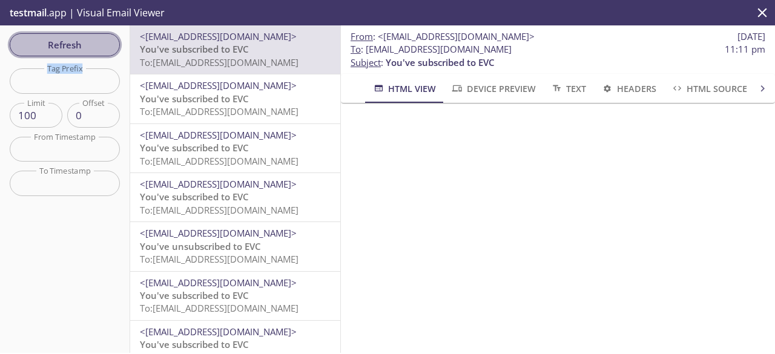
click at [119, 42] on button "Refresh" at bounding box center [65, 44] width 110 height 23
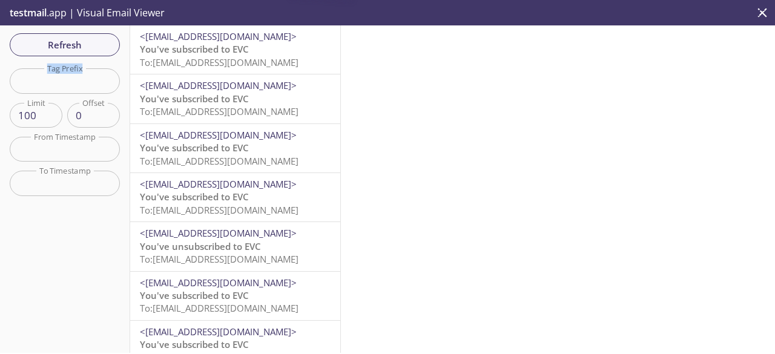
click at [211, 50] on span "You've subscribed to EVC" at bounding box center [194, 49] width 109 height 12
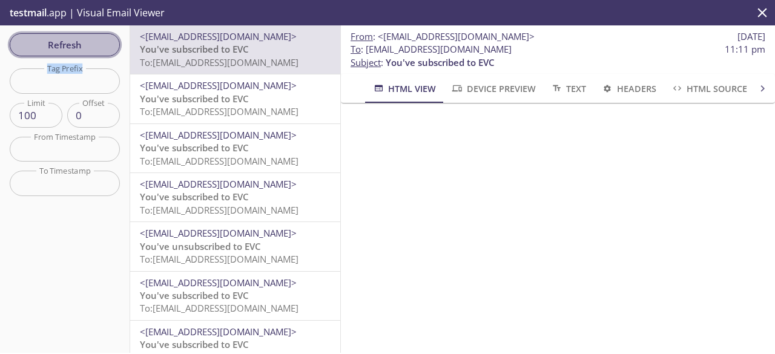
click at [81, 48] on span "Refresh" at bounding box center [64, 45] width 91 height 16
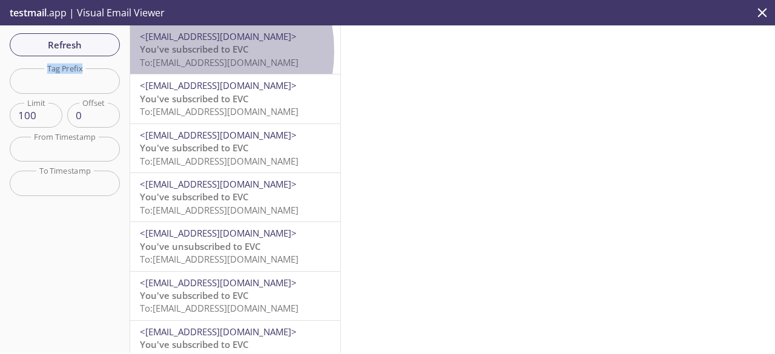
click at [182, 51] on span "You've subscribed to EVC" at bounding box center [194, 49] width 109 height 12
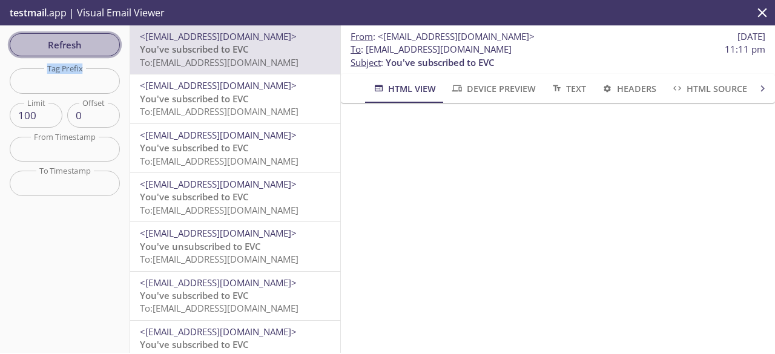
click at [102, 44] on span "Refresh" at bounding box center [64, 45] width 91 height 16
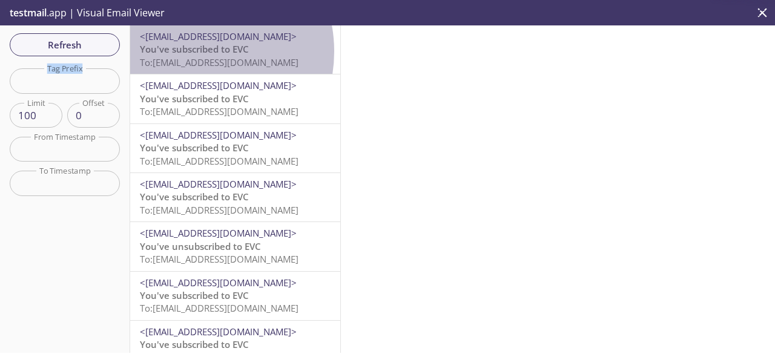
click at [187, 51] on span "You've subscribed to EVC" at bounding box center [194, 49] width 109 height 12
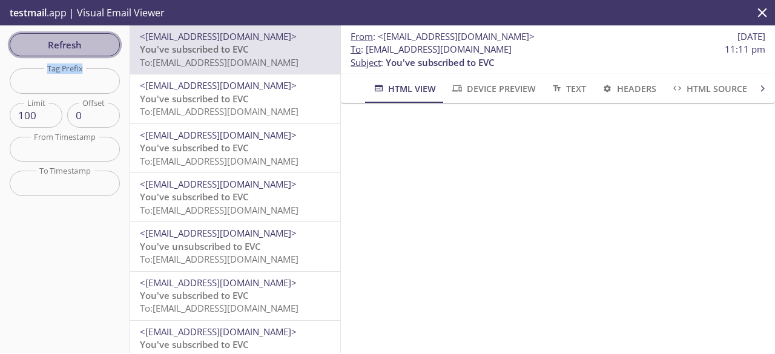
click at [92, 44] on span "Refresh" at bounding box center [64, 45] width 91 height 16
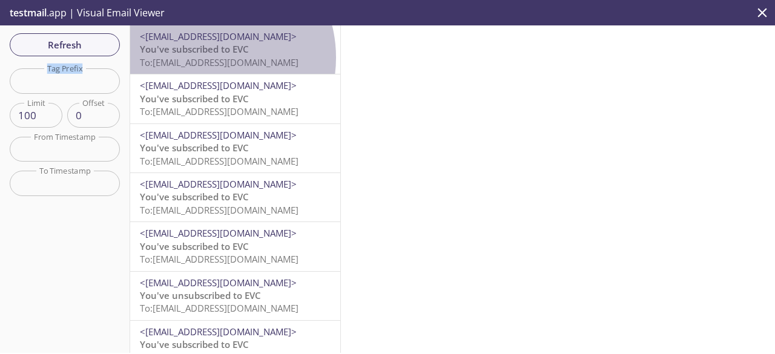
click at [203, 58] on span "To: [EMAIL_ADDRESS][DOMAIN_NAME]" at bounding box center [219, 62] width 159 height 12
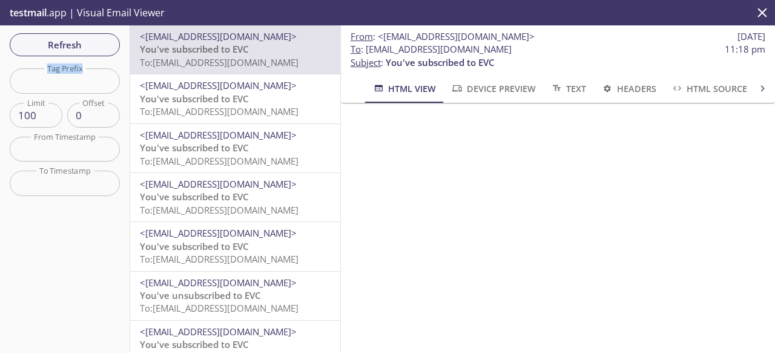
scroll to position [210, 0]
click at [199, 64] on span "To: [EMAIL_ADDRESS][DOMAIN_NAME]" at bounding box center [219, 62] width 159 height 12
click at [88, 48] on span "Refresh" at bounding box center [64, 45] width 91 height 16
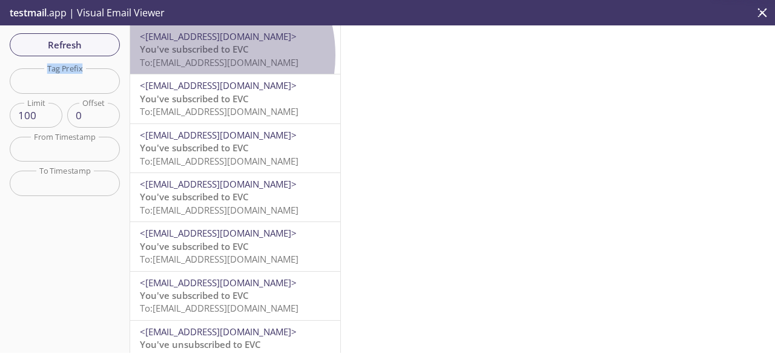
click at [197, 55] on span "You've subscribed to EVC" at bounding box center [194, 49] width 109 height 12
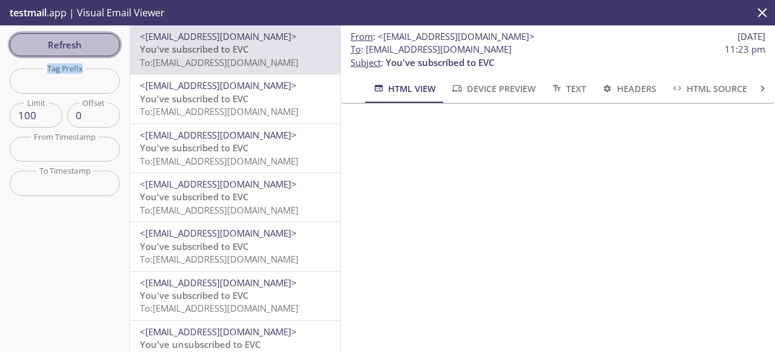
click at [102, 42] on span "Refresh" at bounding box center [64, 45] width 91 height 16
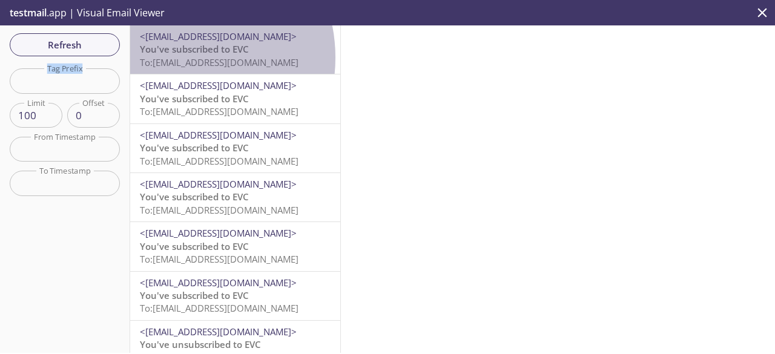
click at [174, 58] on span "To: [EMAIL_ADDRESS][DOMAIN_NAME]" at bounding box center [219, 62] width 159 height 12
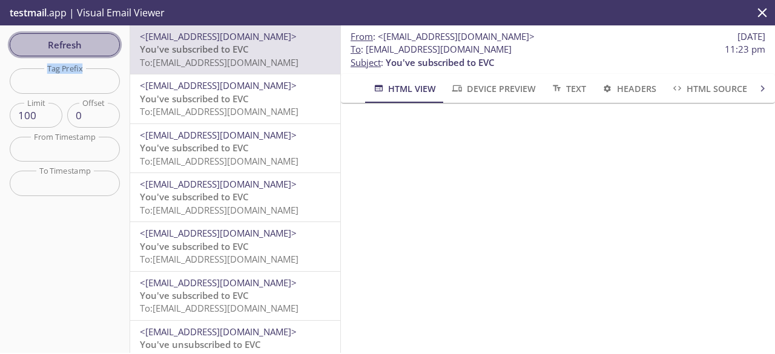
click at [99, 49] on span "Refresh" at bounding box center [64, 45] width 91 height 16
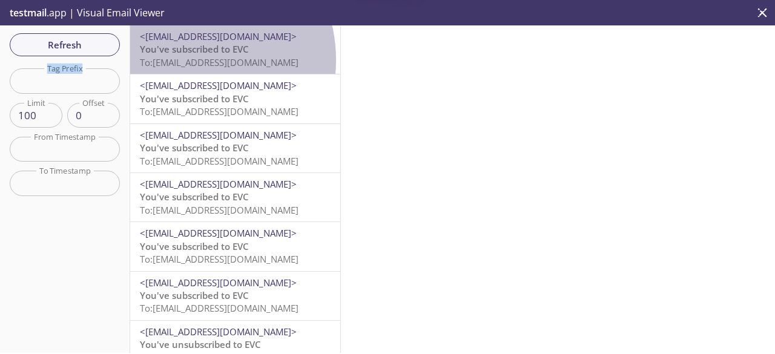
click at [182, 60] on span "To: [EMAIL_ADDRESS][DOMAIN_NAME]" at bounding box center [219, 62] width 159 height 12
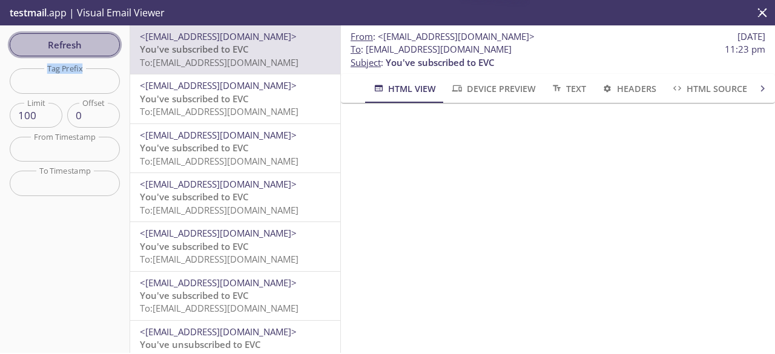
click at [104, 38] on span "Refresh" at bounding box center [64, 45] width 91 height 16
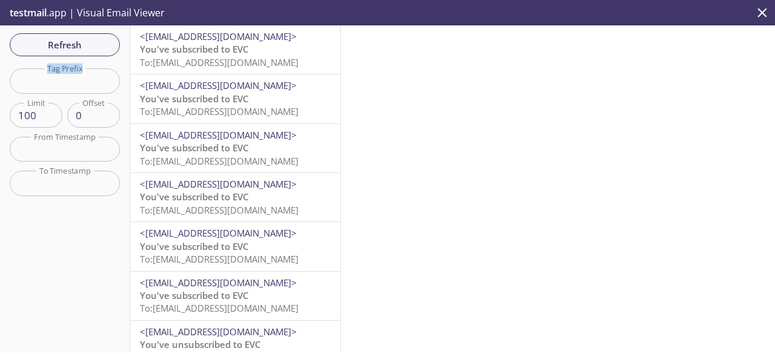
click at [156, 42] on span "<[EMAIL_ADDRESS][DOMAIN_NAME]>" at bounding box center [218, 36] width 157 height 12
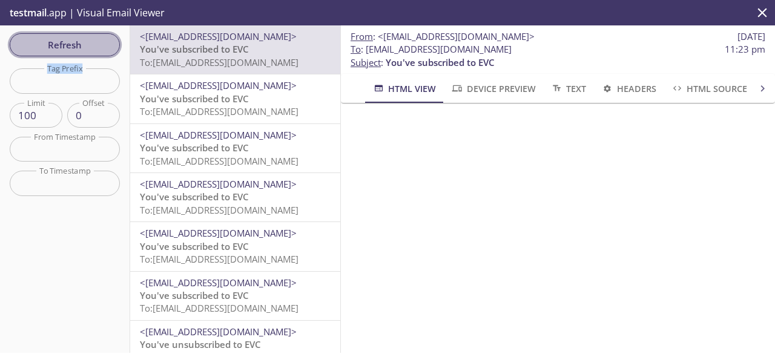
click at [95, 38] on span "Refresh" at bounding box center [64, 45] width 91 height 16
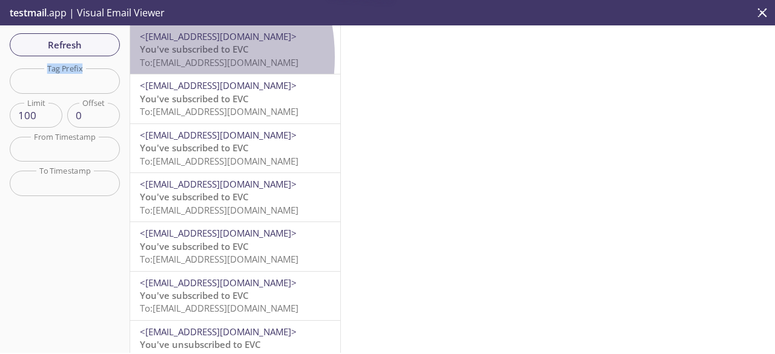
click at [149, 57] on span "To: [EMAIL_ADDRESS][DOMAIN_NAME]" at bounding box center [219, 62] width 159 height 12
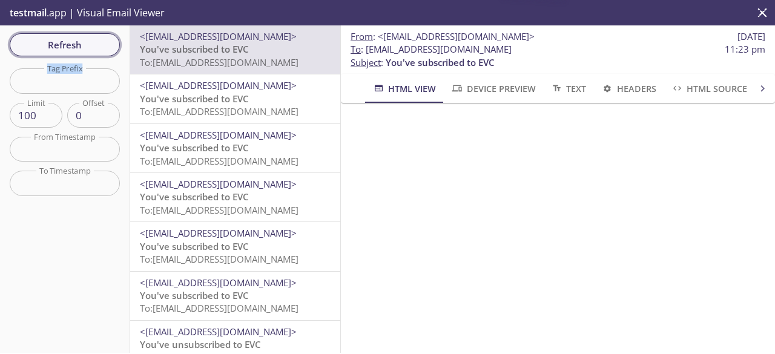
click at [91, 47] on span "Refresh" at bounding box center [64, 45] width 91 height 16
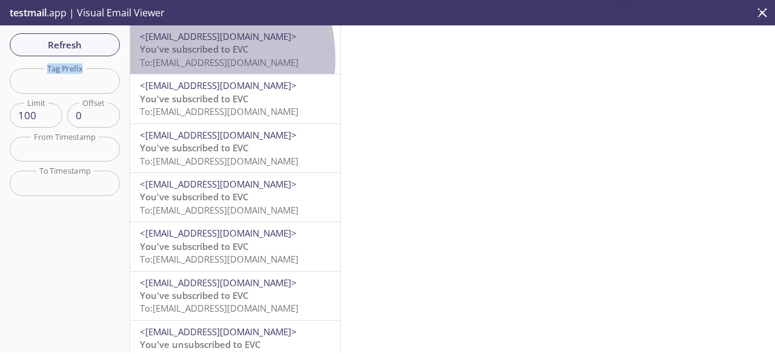
click at [168, 59] on span "To: [EMAIL_ADDRESS][DOMAIN_NAME]" at bounding box center [219, 62] width 159 height 12
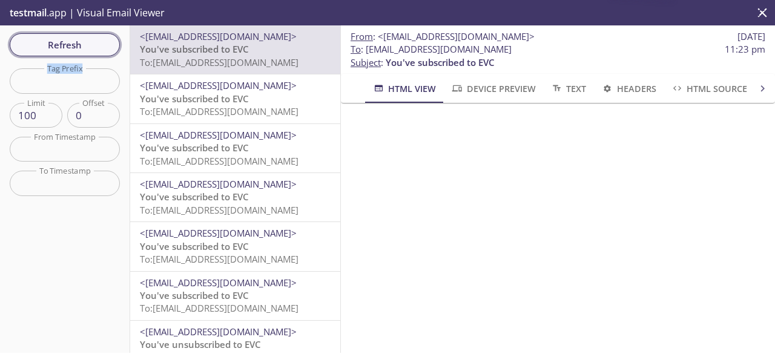
click at [94, 38] on span "Refresh" at bounding box center [64, 45] width 91 height 16
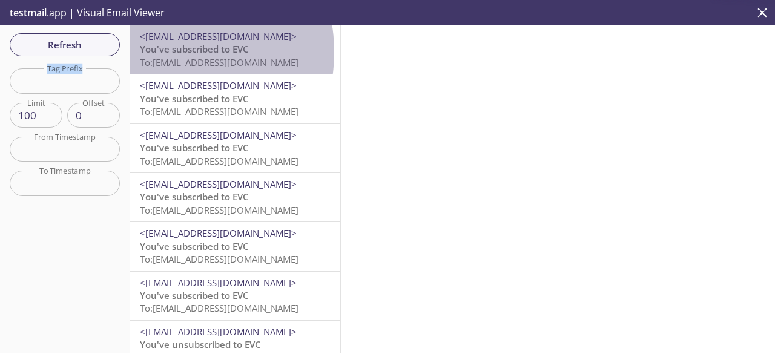
click at [164, 52] on span "You've subscribed to EVC" at bounding box center [194, 49] width 109 height 12
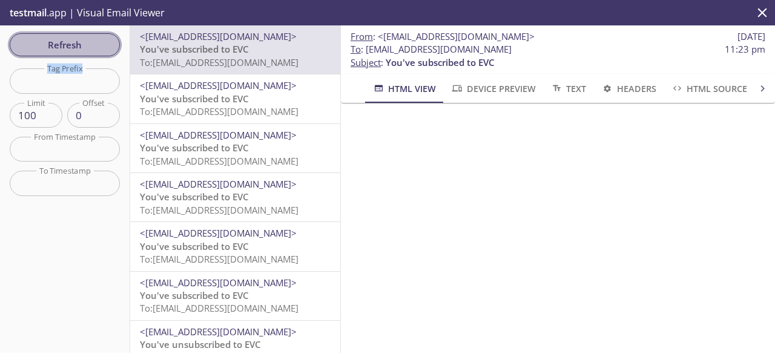
click at [87, 47] on span "Refresh" at bounding box center [64, 45] width 91 height 16
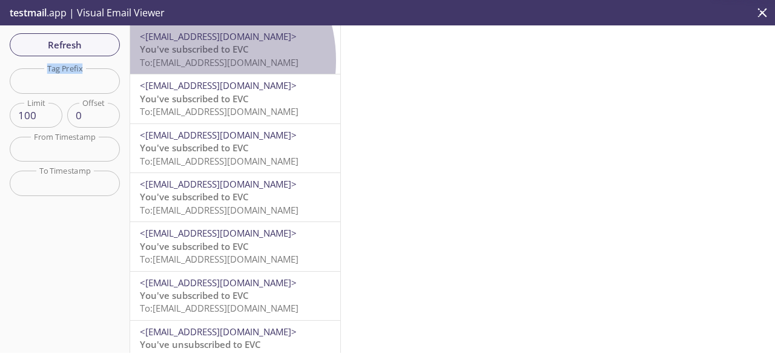
click at [186, 61] on span "To: [EMAIL_ADDRESS][DOMAIN_NAME]" at bounding box center [219, 62] width 159 height 12
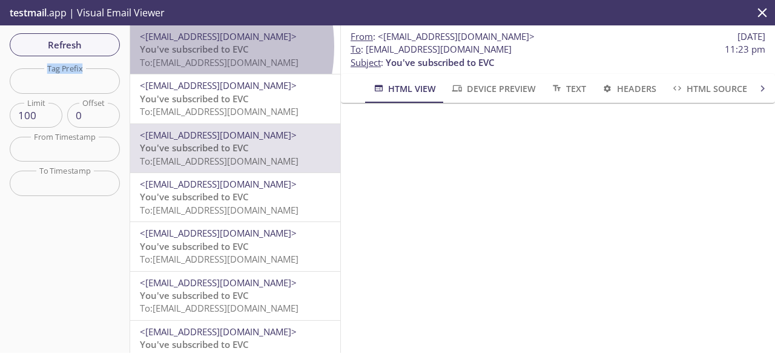
click at [168, 47] on span "You've subscribed to EVC" at bounding box center [194, 49] width 109 height 12
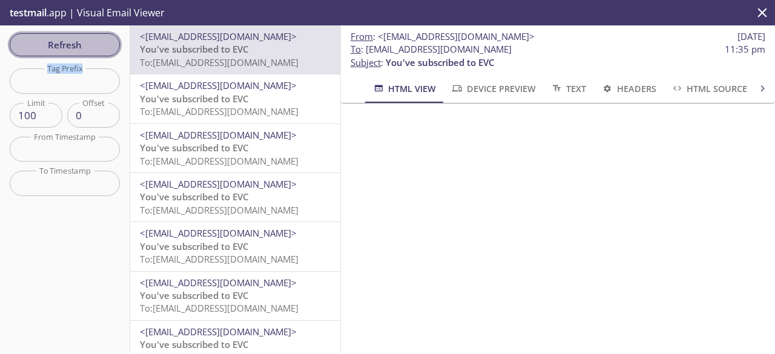
click at [78, 50] on span "Refresh" at bounding box center [64, 45] width 91 height 16
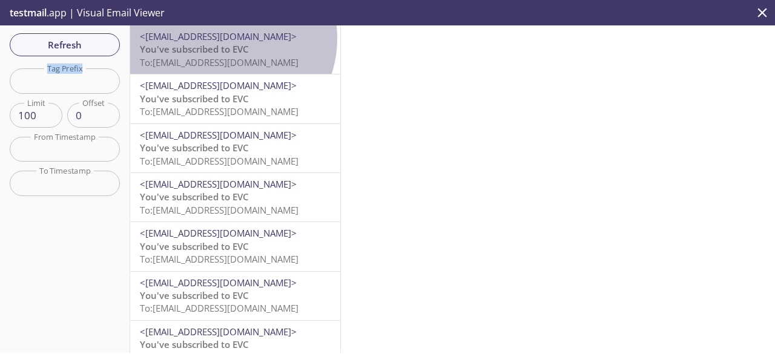
click at [219, 38] on span "<[EMAIL_ADDRESS][DOMAIN_NAME]>" at bounding box center [218, 36] width 157 height 12
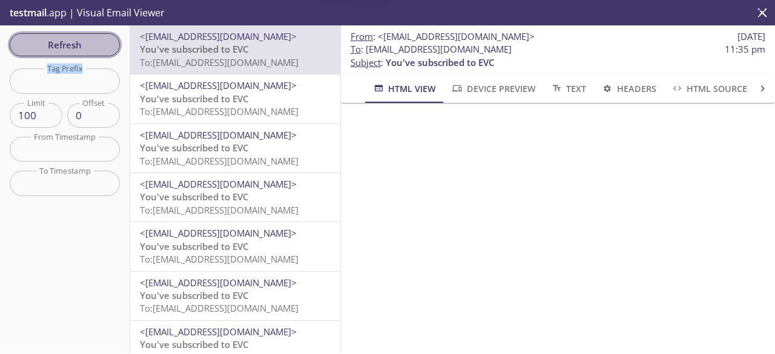
click at [76, 45] on span "Refresh" at bounding box center [64, 45] width 91 height 16
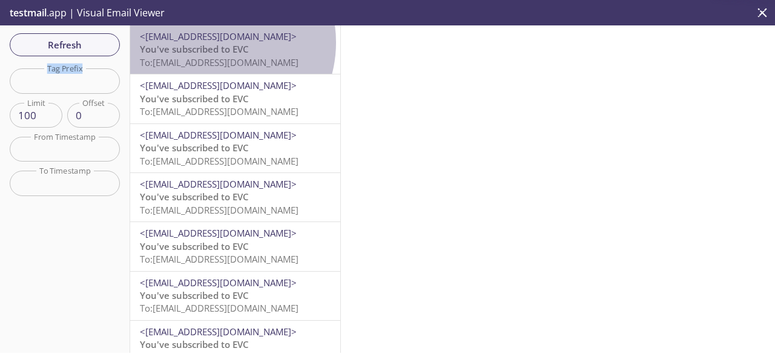
click at [210, 42] on span "<[EMAIL_ADDRESS][DOMAIN_NAME]>" at bounding box center [218, 36] width 157 height 12
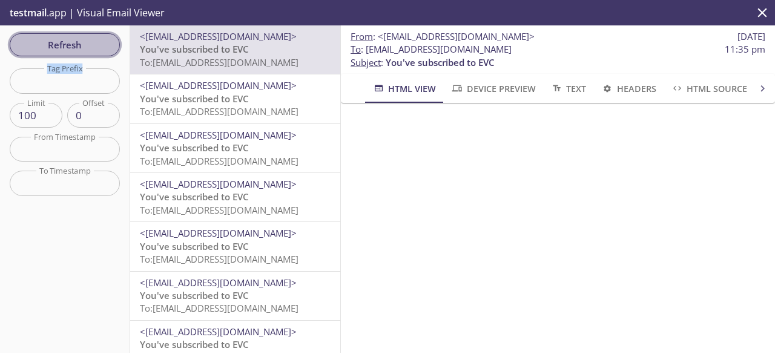
click at [104, 38] on span "Refresh" at bounding box center [64, 45] width 91 height 16
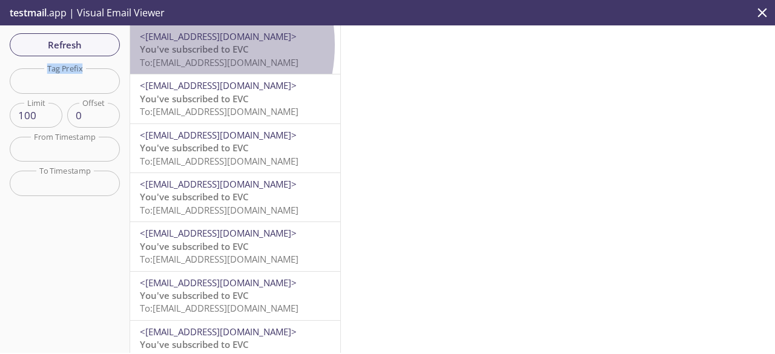
click at [176, 45] on span "You've subscribed to EVC" at bounding box center [194, 49] width 109 height 12
